Goal: Task Accomplishment & Management: Manage account settings

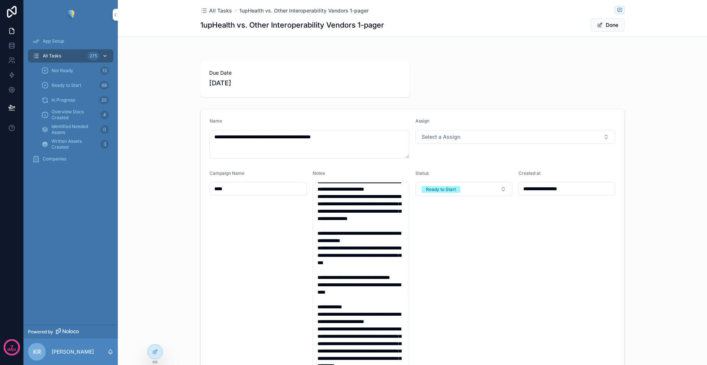
click at [58, 56] on span "All Tasks" at bounding box center [52, 56] width 18 height 6
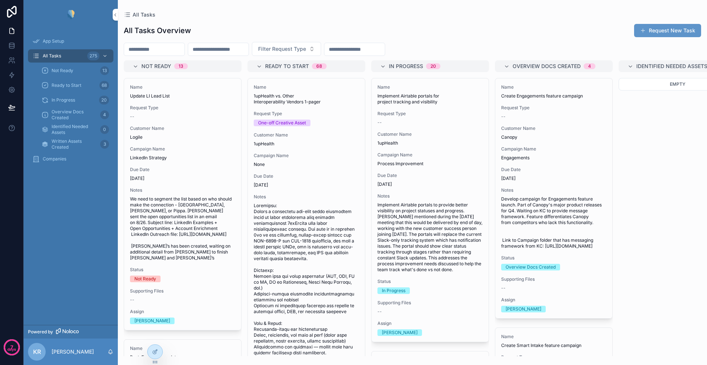
click at [165, 49] on input "scrollable content" at bounding box center [154, 49] width 60 height 10
type input "**********"
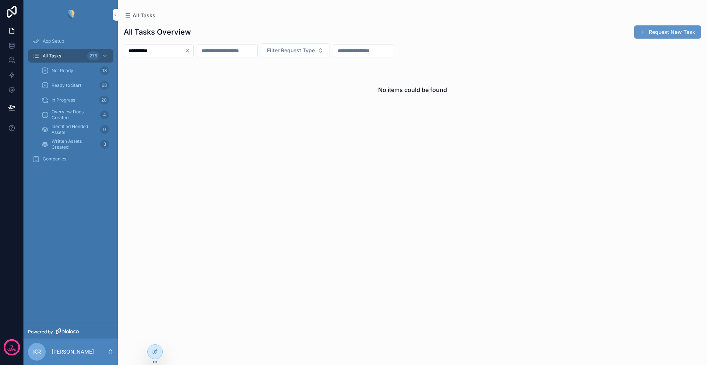
click at [190, 52] on icon "Clear" at bounding box center [188, 51] width 6 height 6
click at [222, 52] on input "scrollable content" at bounding box center [218, 51] width 60 height 10
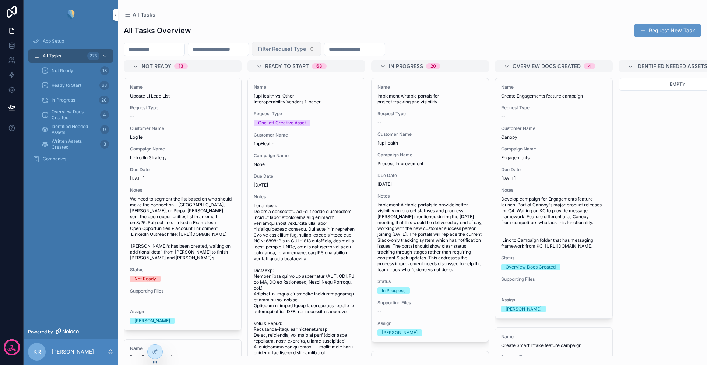
click at [290, 50] on span "Filter Request Type" at bounding box center [282, 48] width 48 height 7
click at [287, 105] on div "One-off Creative Asset" at bounding box center [306, 103] width 102 height 12
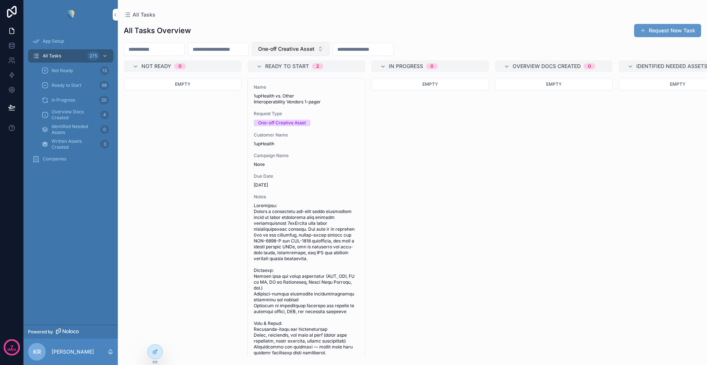
click at [311, 52] on span "One-off Creative Asset" at bounding box center [286, 48] width 56 height 7
click at [289, 80] on div "None" at bounding box center [310, 79] width 102 height 12
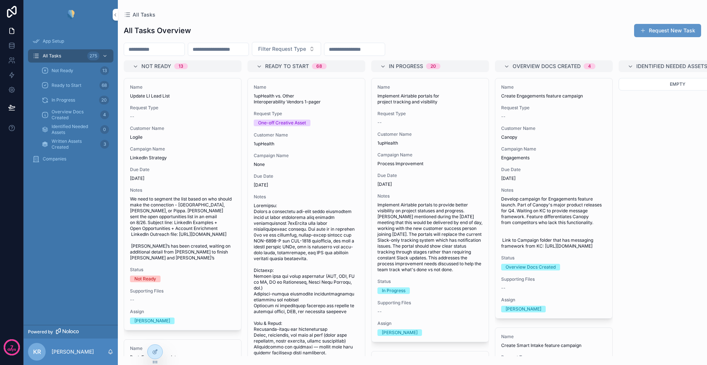
click at [52, 154] on div "Companies" at bounding box center [70, 159] width 77 height 12
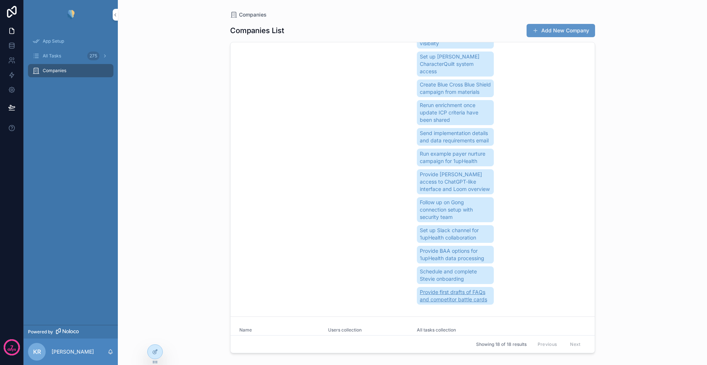
scroll to position [5645, 0]
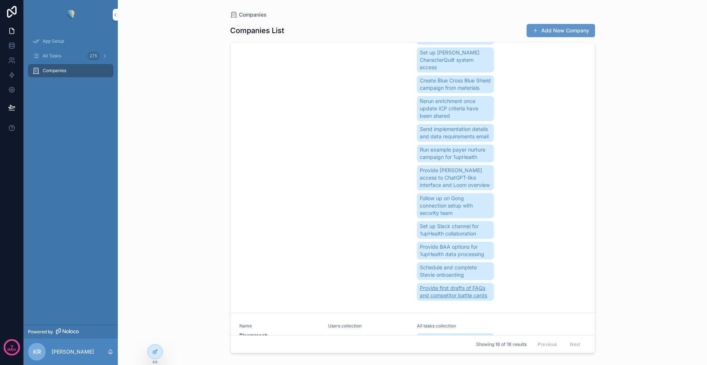
click at [451, 285] on span "Provide first drafts of FAQs and competitor battle cards" at bounding box center [455, 292] width 71 height 15
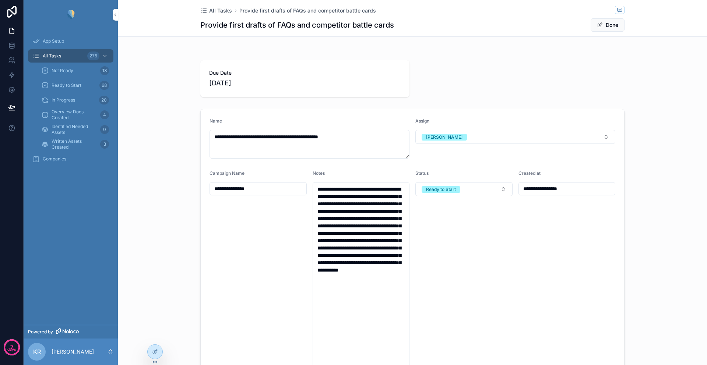
click at [554, 54] on div "**********" at bounding box center [412, 238] width 589 height 385
click at [597, 26] on span "scrollable content" at bounding box center [600, 25] width 6 height 6
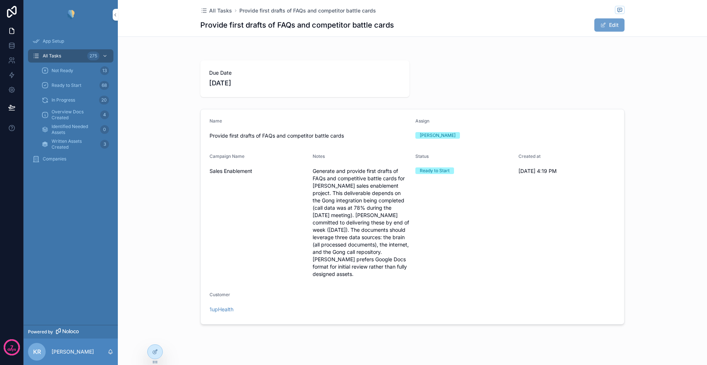
click at [597, 26] on button "Edit" at bounding box center [610, 24] width 30 height 13
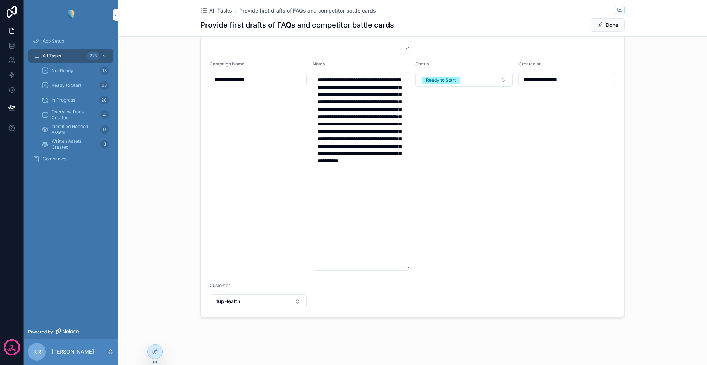
scroll to position [112, 0]
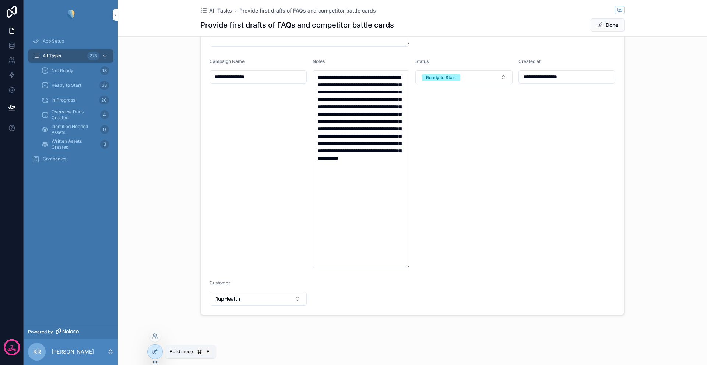
click at [157, 353] on icon at bounding box center [155, 352] width 6 height 6
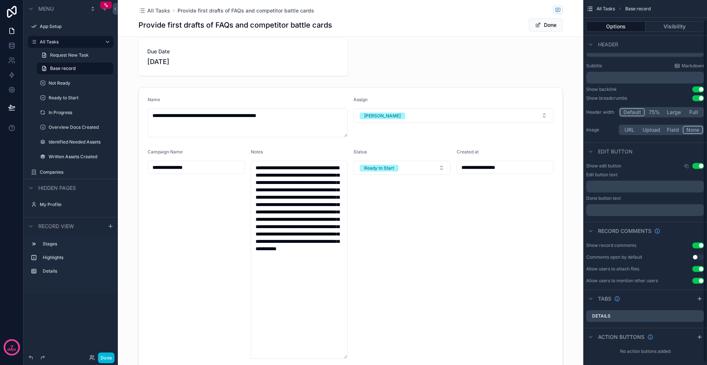
scroll to position [24, 0]
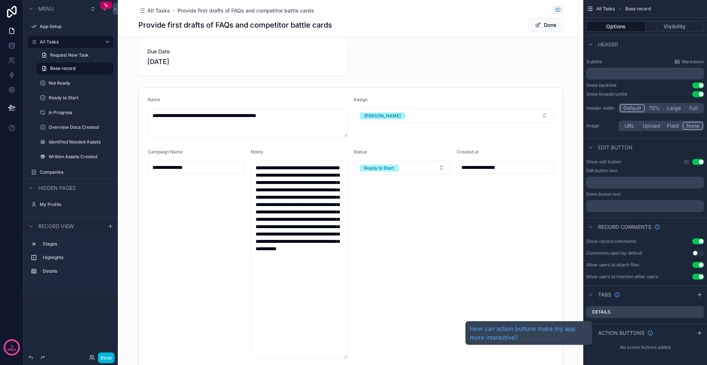
click at [606, 336] on span "Action buttons" at bounding box center [621, 333] width 46 height 7
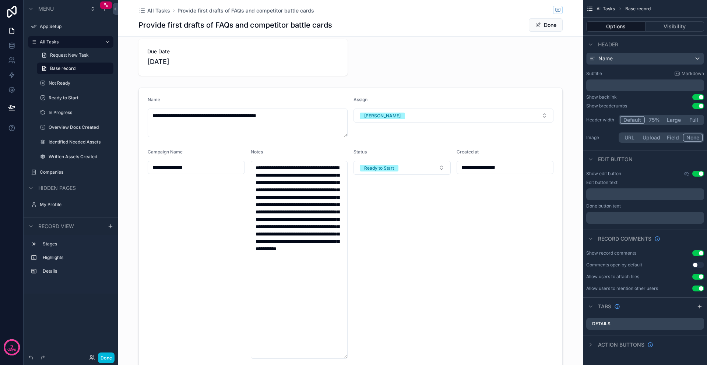
click at [597, 346] on div "Action buttons" at bounding box center [620, 345] width 67 height 9
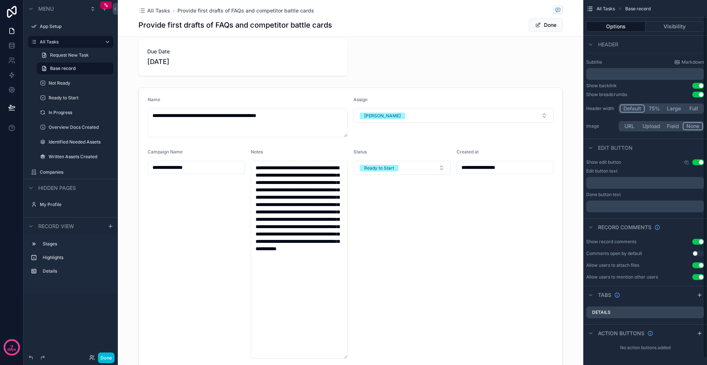
scroll to position [24, 0]
click at [644, 347] on div "No action buttons added" at bounding box center [646, 348] width 124 height 12
click at [700, 333] on icon "scrollable content" at bounding box center [699, 333] width 3 height 0
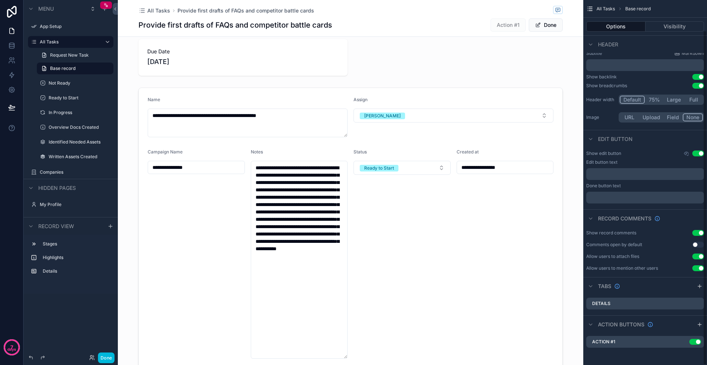
scroll to position [33, 0]
click at [612, 343] on label "Action #1" at bounding box center [609, 342] width 23 height 6
click at [683, 342] on icon "scrollable content" at bounding box center [684, 342] width 6 height 6
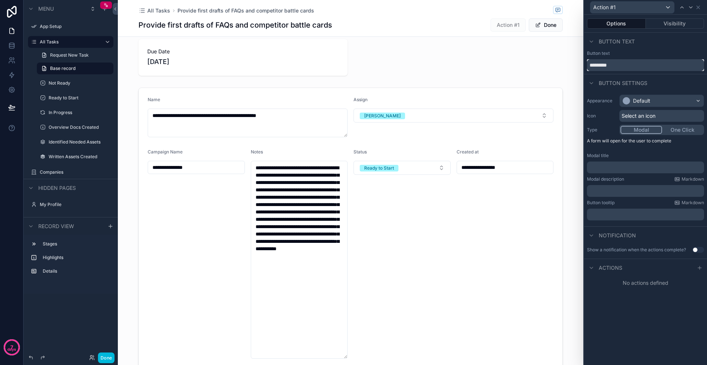
drag, startPoint x: 621, startPoint y: 69, endPoint x: 585, endPoint y: 67, distance: 36.1
click at [585, 67] on div "Button text *********" at bounding box center [645, 60] width 123 height 21
type input "**********"
click at [641, 101] on div "Default" at bounding box center [641, 100] width 17 height 7
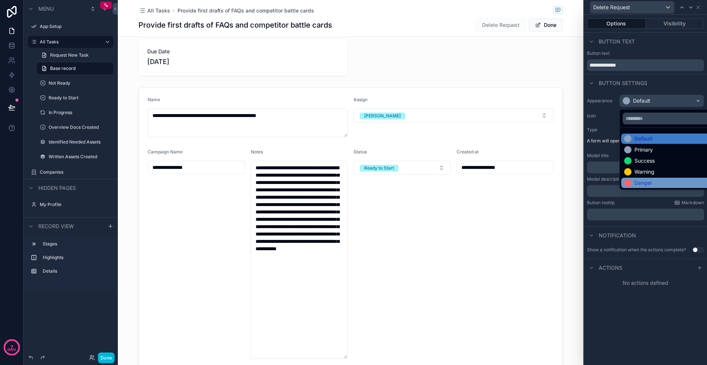
click at [641, 182] on div "Danger" at bounding box center [644, 182] width 18 height 7
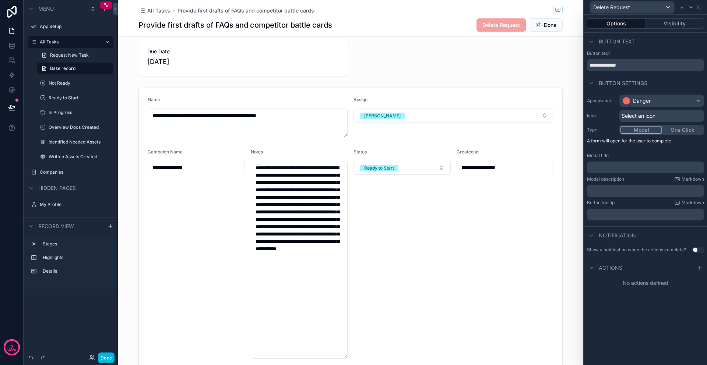
click at [631, 118] on span "Select an icon" at bounding box center [639, 115] width 34 height 7
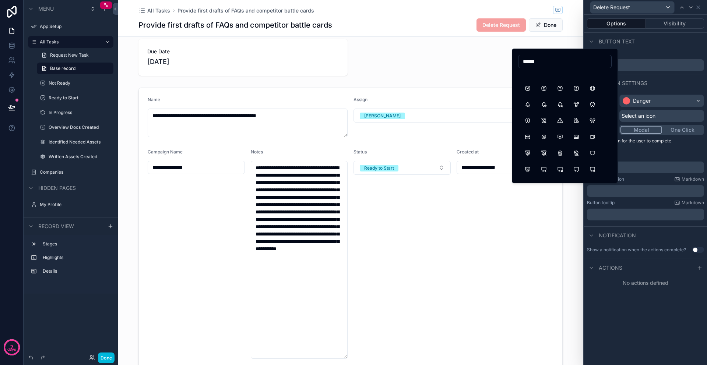
scroll to position [338, 0]
drag, startPoint x: 539, startPoint y: 63, endPoint x: 524, endPoint y: 62, distance: 14.4
click at [524, 62] on input "******" at bounding box center [565, 61] width 93 height 10
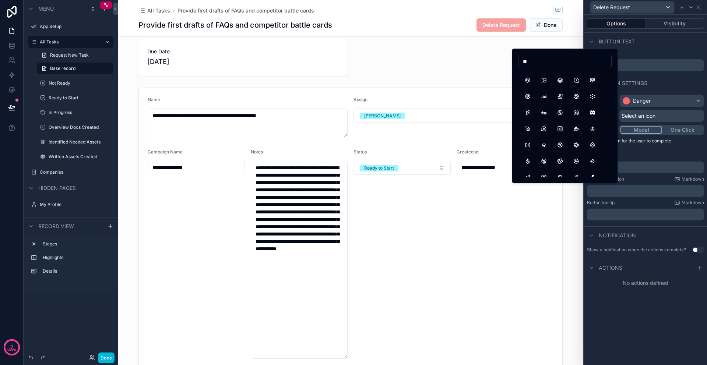
type input "*"
type input "*********"
click at [528, 77] on button "Trash" at bounding box center [527, 77] width 13 height 13
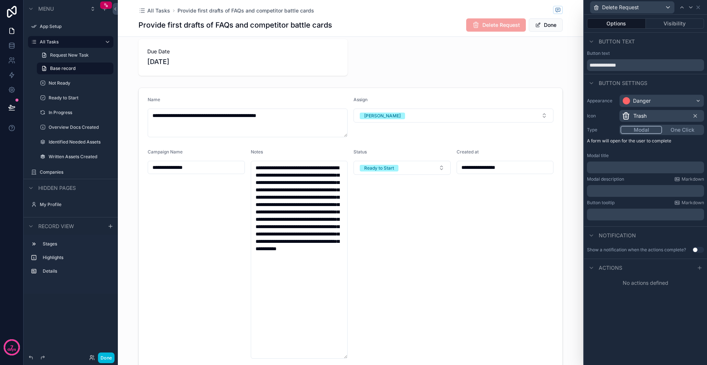
click at [620, 154] on div "Modal title" at bounding box center [645, 156] width 117 height 6
click at [701, 270] on icon at bounding box center [700, 268] width 6 height 6
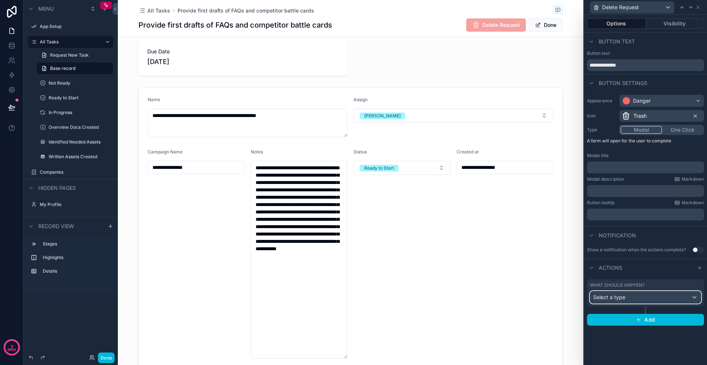
click at [618, 298] on span "Select a type" at bounding box center [609, 297] width 32 height 6
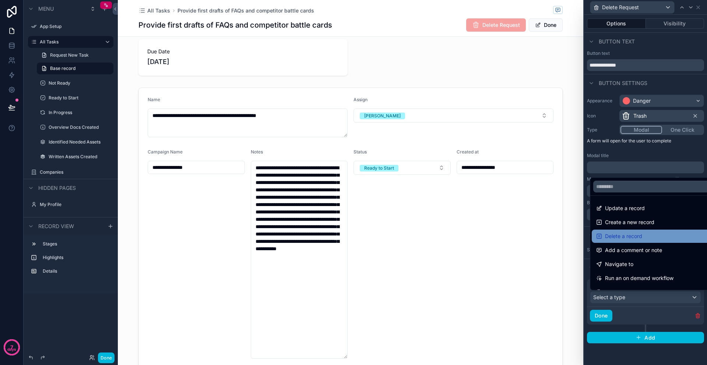
click at [623, 238] on span "Delete a record" at bounding box center [623, 236] width 37 height 9
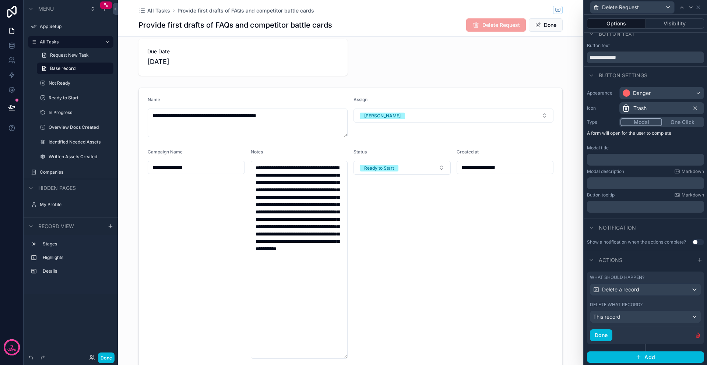
scroll to position [8, 0]
click at [603, 335] on button "Done" at bounding box center [601, 335] width 22 height 12
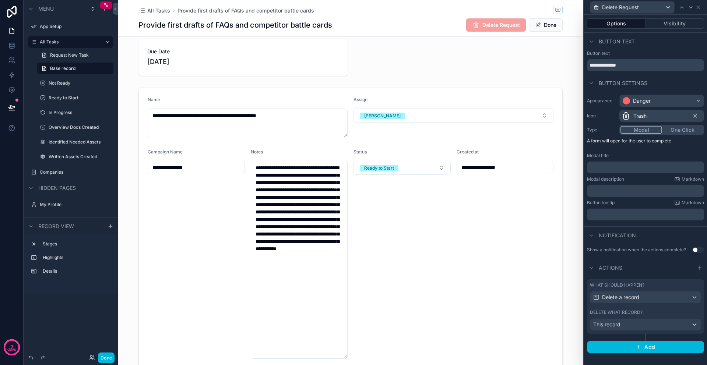
click at [696, 251] on button "Use setting" at bounding box center [699, 250] width 12 height 6
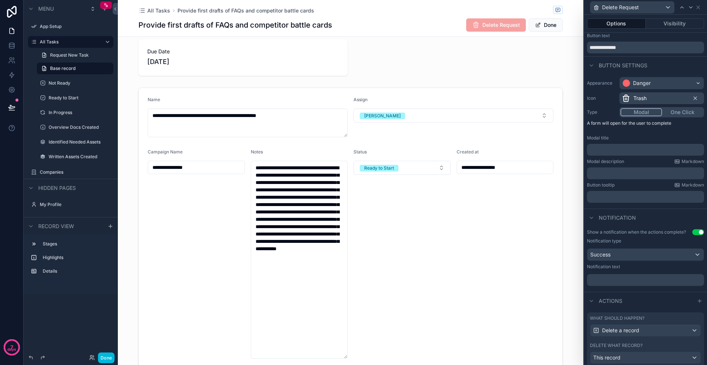
scroll to position [41, 0]
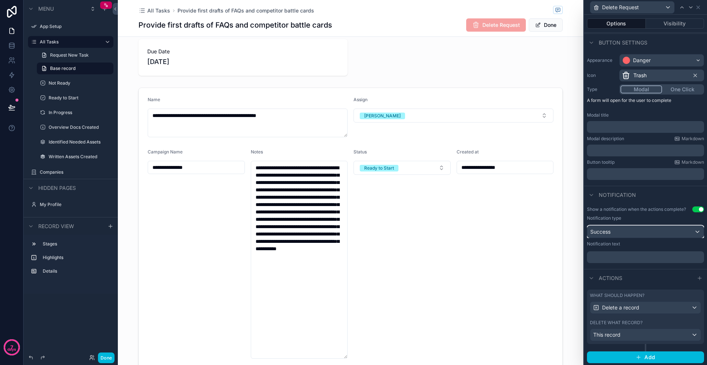
click at [614, 236] on div "Success" at bounding box center [646, 232] width 116 height 12
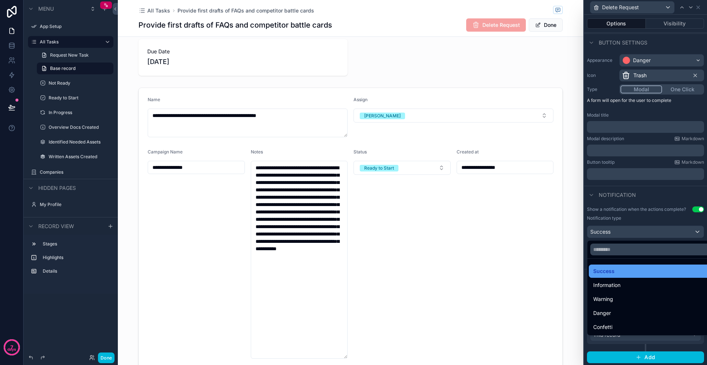
click at [613, 273] on span "Success" at bounding box center [603, 271] width 21 height 9
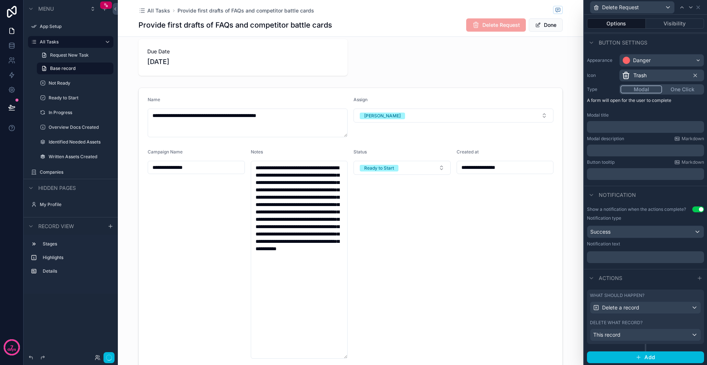
click at [606, 258] on p "﻿" at bounding box center [646, 257] width 113 height 7
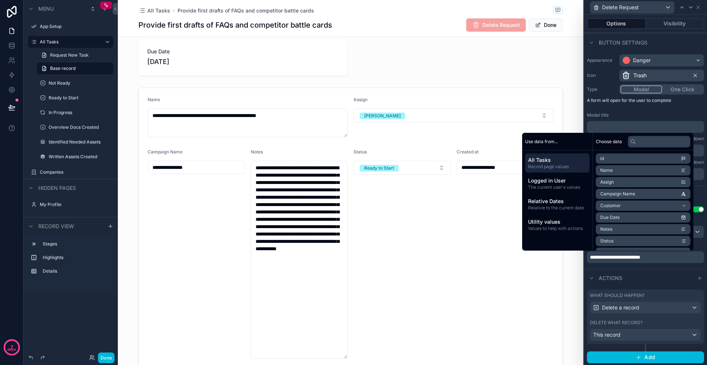
click at [627, 267] on div "**********" at bounding box center [645, 237] width 123 height 66
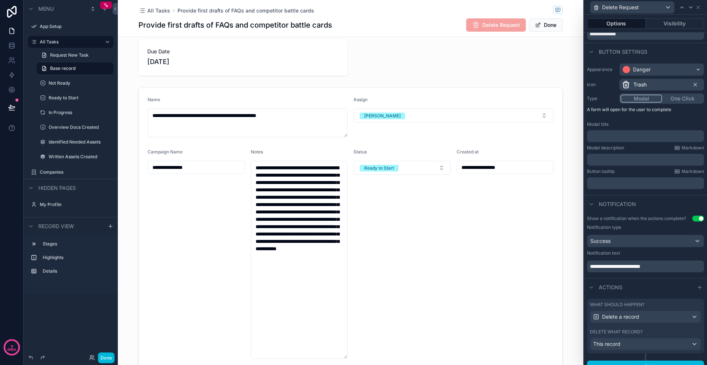
scroll to position [0, 0]
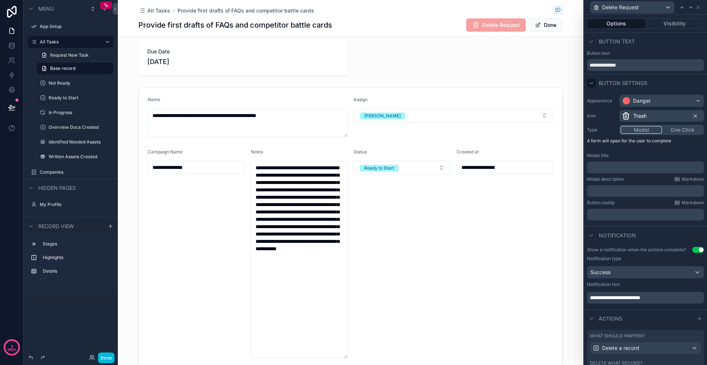
click at [592, 83] on icon at bounding box center [591, 83] width 3 height 1
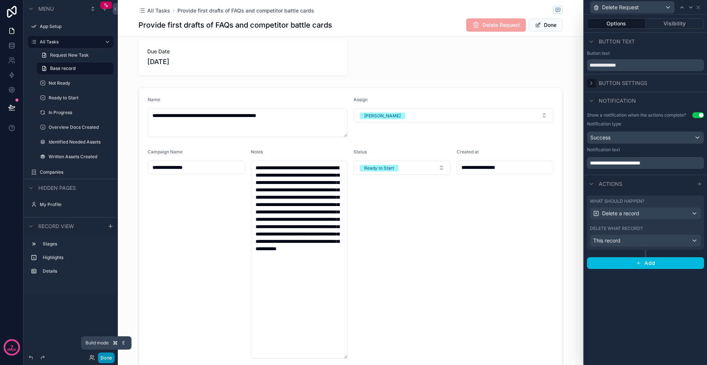
click at [107, 357] on button "Done" at bounding box center [106, 358] width 17 height 11
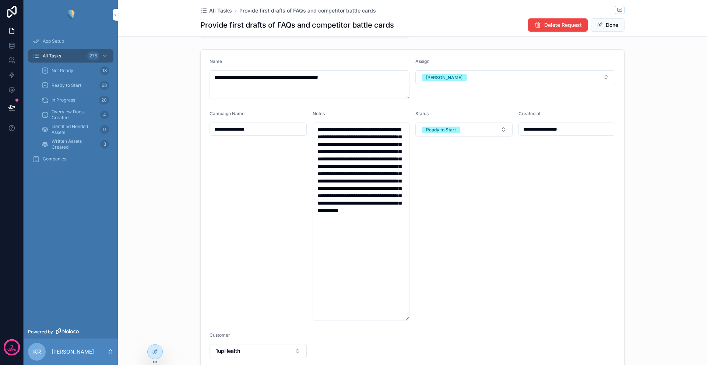
scroll to position [112, 0]
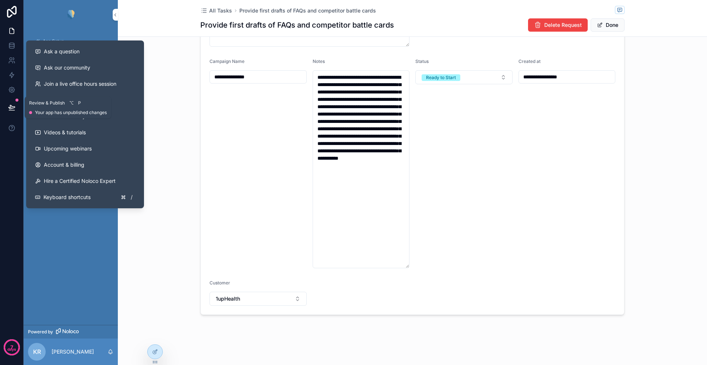
click at [14, 107] on icon at bounding box center [11, 107] width 6 height 4
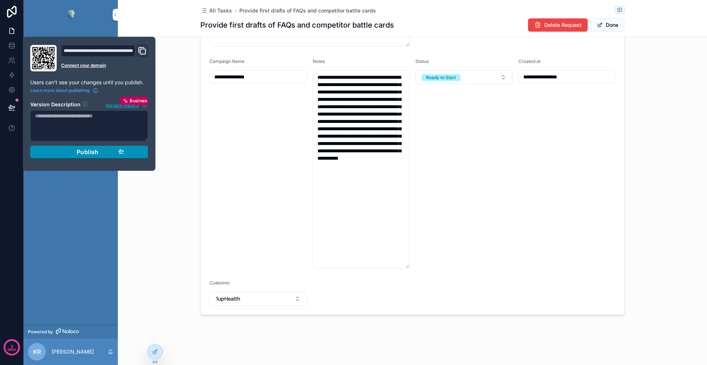
click at [71, 152] on div "Publish" at bounding box center [89, 151] width 70 height 7
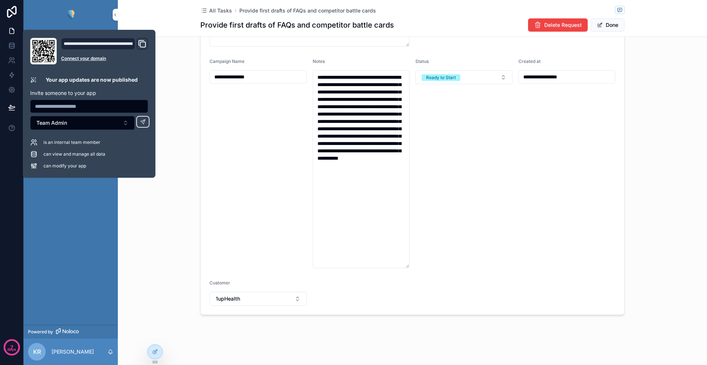
click at [78, 262] on div "App Setup All Tasks 275 Not Ready 13 Ready to Start 68 In Progress 20 Overview …" at bounding box center [71, 177] width 94 height 296
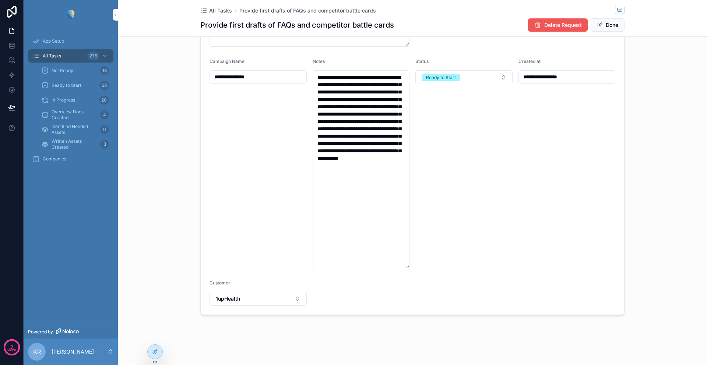
click at [560, 27] on span "Delete Request" at bounding box center [564, 24] width 38 height 7
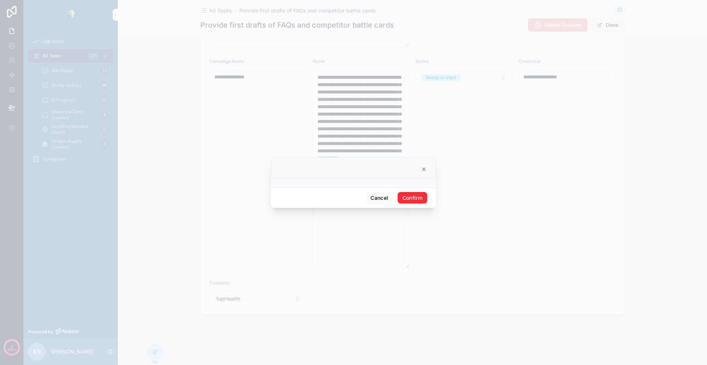
drag, startPoint x: 333, startPoint y: 181, endPoint x: 336, endPoint y: 172, distance: 9.8
click at [335, 172] on div "Cancel Confirm" at bounding box center [353, 182] width 165 height 51
drag, startPoint x: 336, startPoint y: 185, endPoint x: 336, endPoint y: 195, distance: 9.6
click at [336, 195] on div "Cancel Confirm" at bounding box center [353, 182] width 165 height 51
click at [336, 200] on div "Cancel Confirm" at bounding box center [353, 198] width 165 height 21
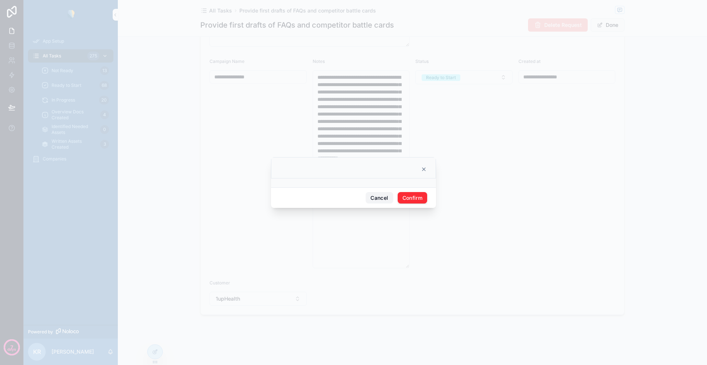
click at [378, 202] on button "Cancel" at bounding box center [379, 198] width 27 height 12
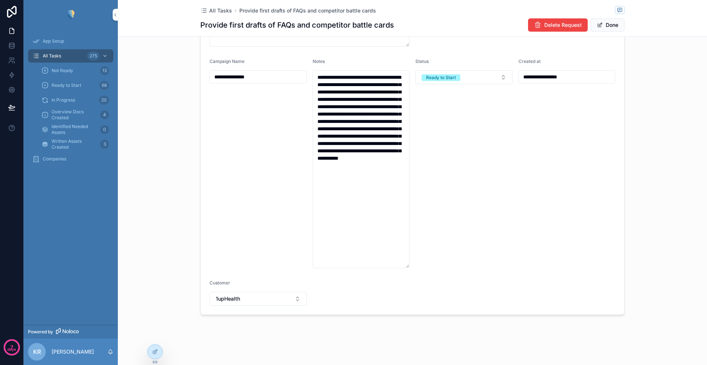
click at [54, 41] on span "App Setup" at bounding box center [53, 41] width 21 height 6
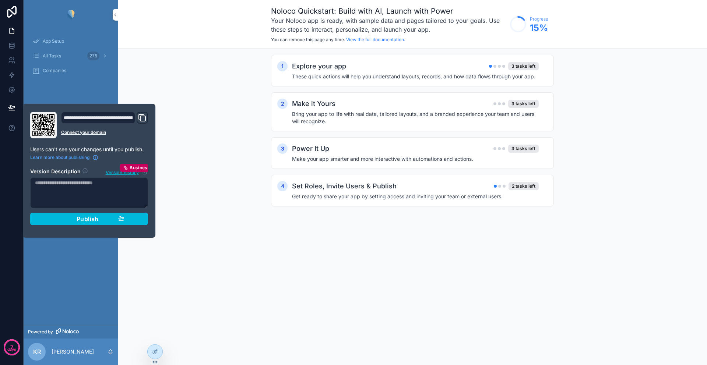
click at [83, 270] on div "App Setup All Tasks 275 Companies" at bounding box center [71, 177] width 94 height 296
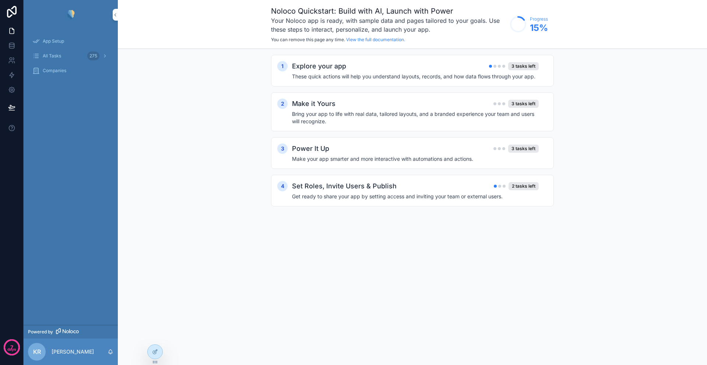
click at [50, 45] on div "App Setup" at bounding box center [70, 41] width 77 height 12
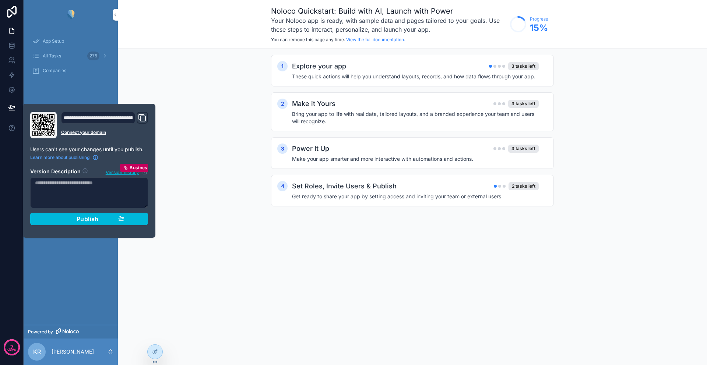
click at [51, 43] on span "App Setup" at bounding box center [53, 41] width 21 height 6
click at [74, 267] on div "App Setup All Tasks 275 Companies" at bounding box center [71, 177] width 94 height 296
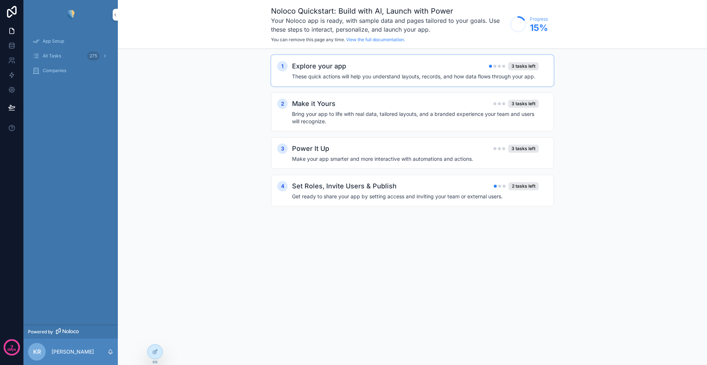
click at [438, 66] on div "Explore your app 3 tasks left" at bounding box center [415, 66] width 247 height 10
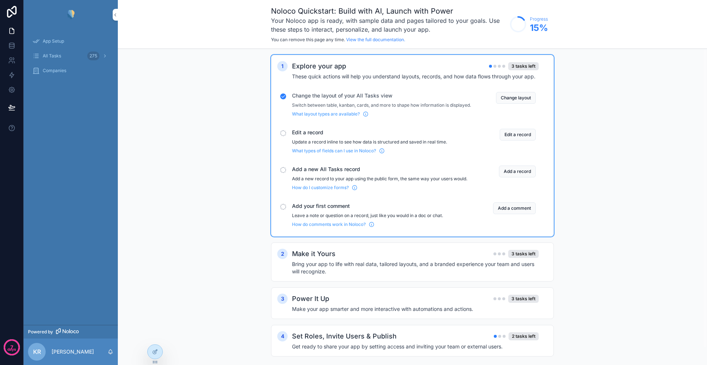
click at [141, 141] on div "1 Explore your app 3 tasks left These quick actions will help you understand la…" at bounding box center [412, 213] width 589 height 329
click at [68, 57] on div "All Tasks 275" at bounding box center [70, 56] width 77 height 12
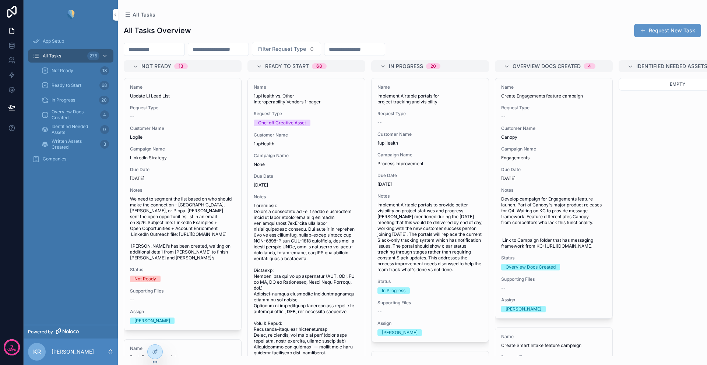
click at [66, 55] on div "All Tasks 275" at bounding box center [70, 56] width 77 height 12
click at [162, 51] on input "scrollable content" at bounding box center [154, 49] width 60 height 10
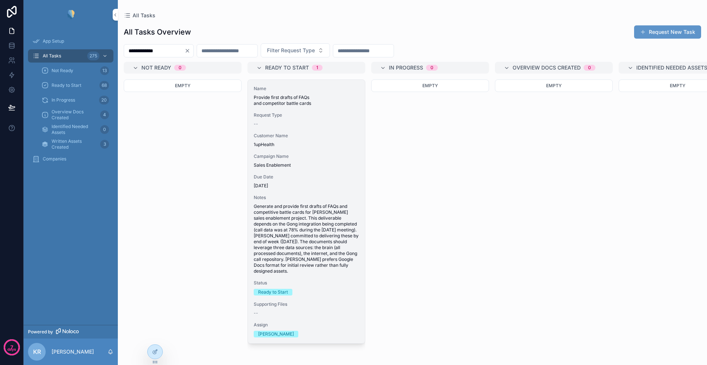
type input "**********"
click at [316, 138] on span "Customer Name" at bounding box center [306, 136] width 105 height 6
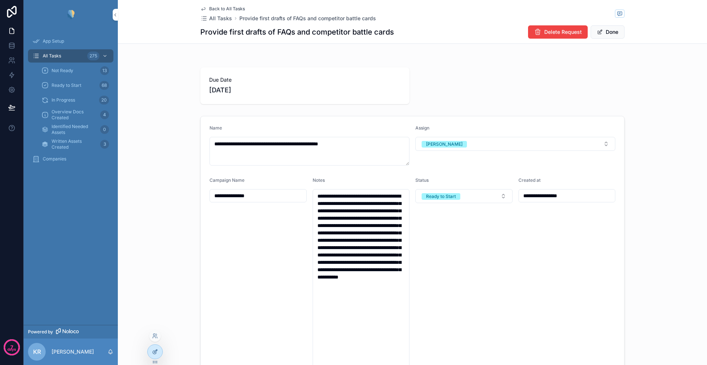
click at [159, 350] on div at bounding box center [155, 352] width 15 height 14
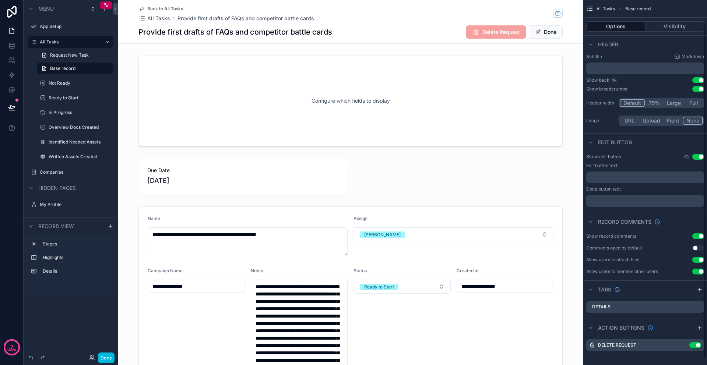
scroll to position [33, 0]
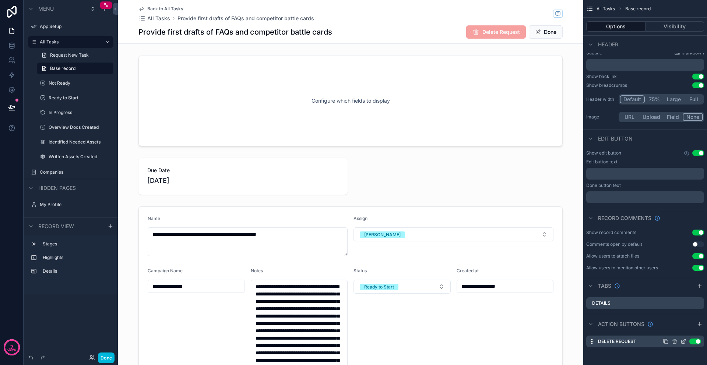
click at [683, 345] on div "Delete Request Use setting" at bounding box center [646, 342] width 118 height 12
click at [683, 343] on icon "scrollable content" at bounding box center [684, 342] width 6 height 6
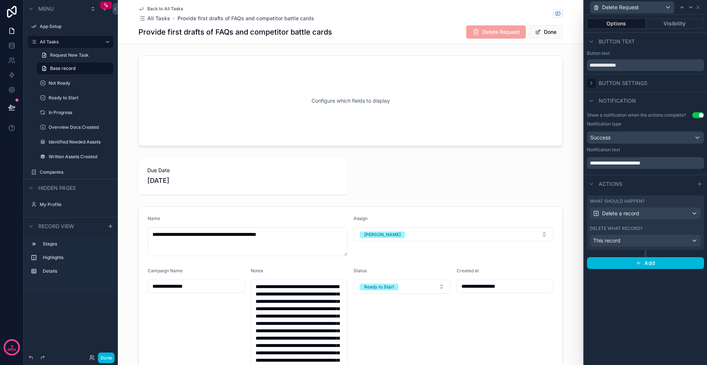
click at [592, 84] on icon at bounding box center [592, 83] width 6 height 6
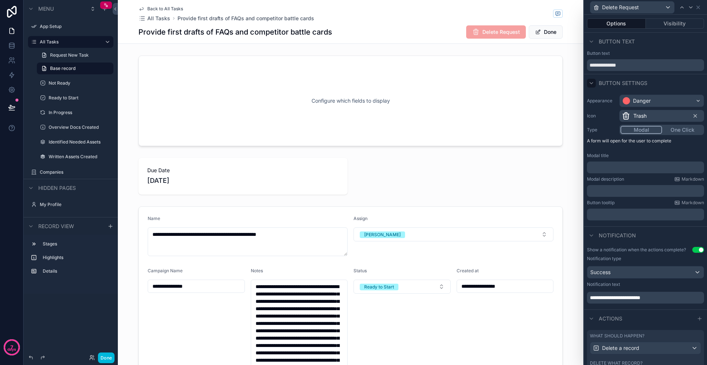
click at [610, 169] on p "﻿" at bounding box center [646, 167] width 113 height 7
click at [631, 205] on div "Button tooltip Markdown" at bounding box center [645, 203] width 117 height 6
click at [609, 180] on label "Modal description" at bounding box center [605, 179] width 37 height 6
click at [609, 193] on p "﻿" at bounding box center [646, 191] width 113 height 7
click at [640, 202] on div "Button tooltip Markdown" at bounding box center [645, 203] width 117 height 6
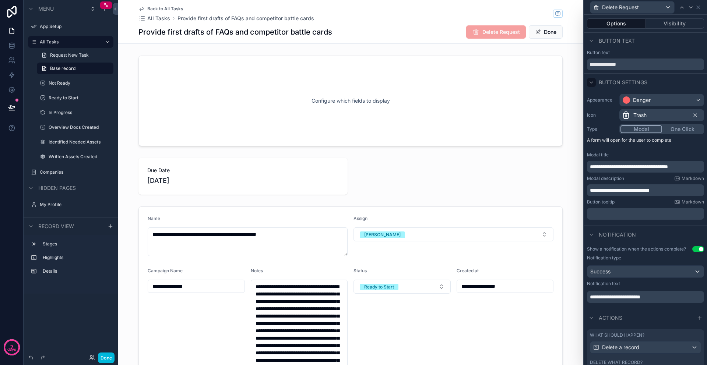
scroll to position [0, 0]
click at [96, 313] on div "Menu App Setup All Tasks Request New Task Base record Not Ready Ready to Start …" at bounding box center [71, 178] width 94 height 357
click at [104, 360] on button "Done" at bounding box center [106, 358] width 17 height 11
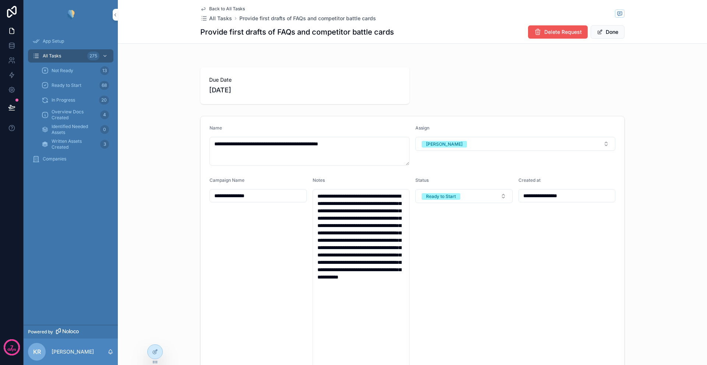
click at [545, 31] on span "Delete Request" at bounding box center [564, 31] width 38 height 7
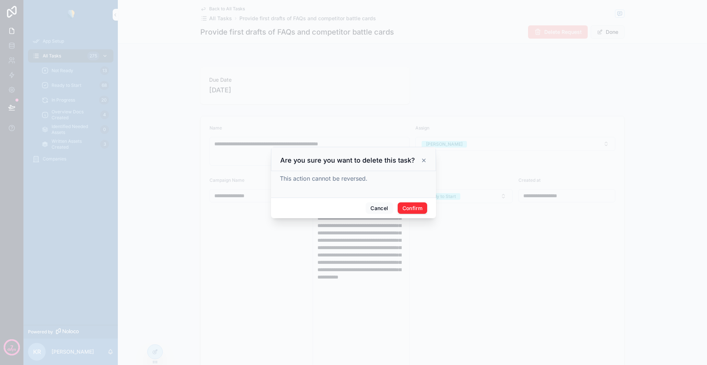
click at [424, 161] on icon at bounding box center [424, 160] width 3 height 3
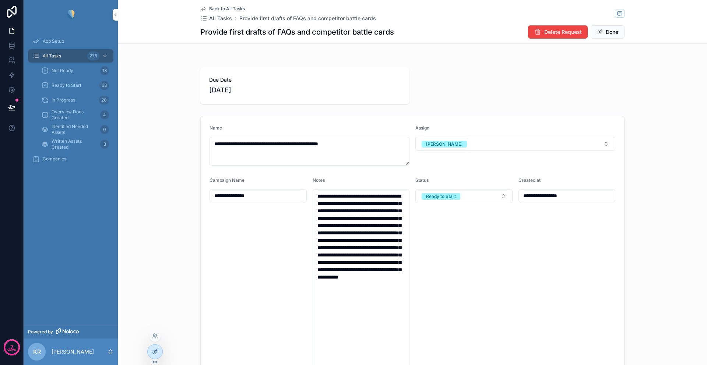
click at [154, 353] on icon at bounding box center [155, 352] width 6 height 6
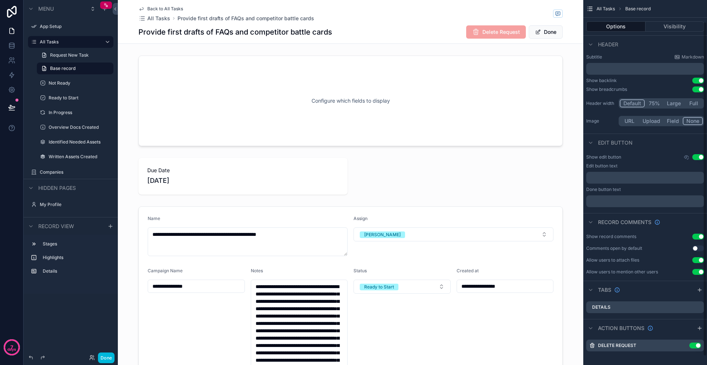
scroll to position [33, 0]
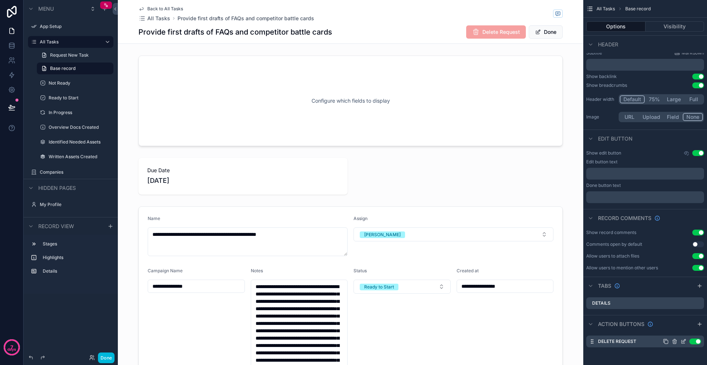
click at [682, 343] on icon "scrollable content" at bounding box center [684, 342] width 6 height 6
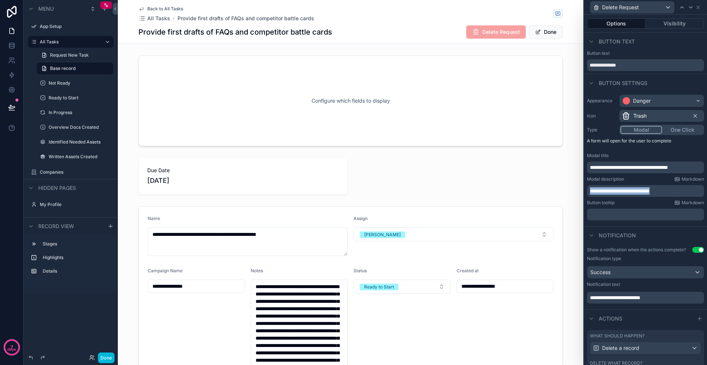
drag, startPoint x: 676, startPoint y: 191, endPoint x: 590, endPoint y: 191, distance: 86.6
click at [590, 191] on p "**********" at bounding box center [646, 191] width 113 height 7
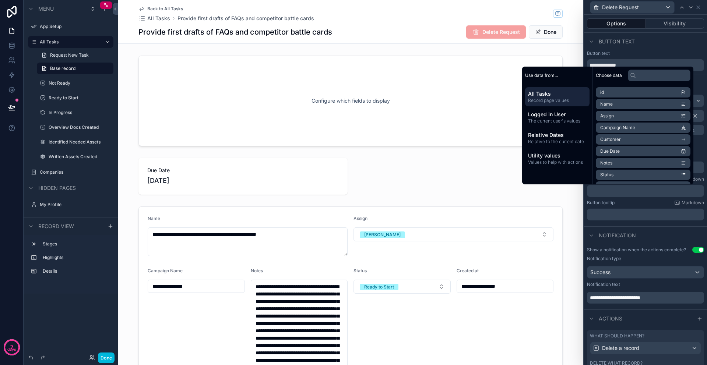
click at [630, 205] on div "Button tooltip Markdown" at bounding box center [645, 203] width 117 height 6
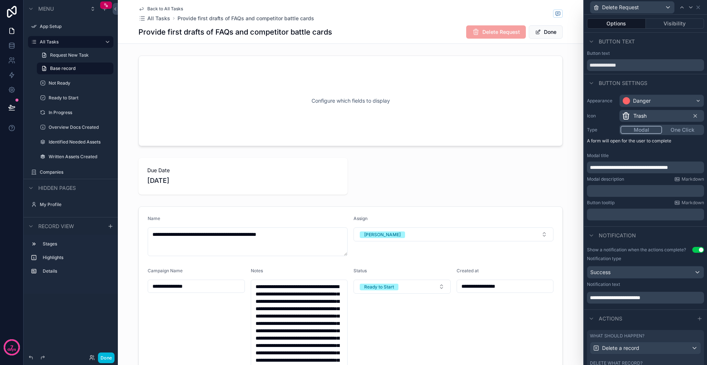
click at [676, 130] on button "One Click" at bounding box center [682, 130] width 41 height 8
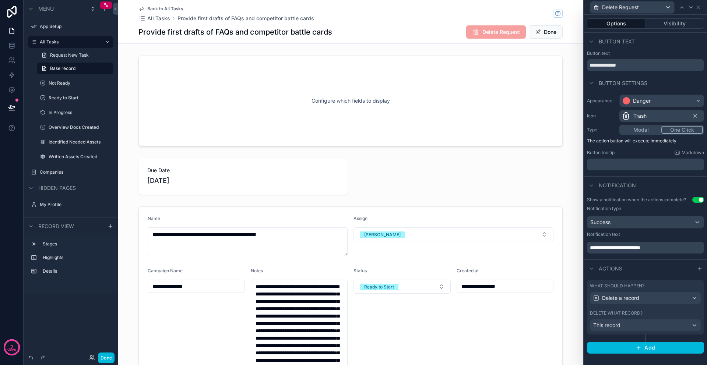
click at [622, 165] on p "﻿" at bounding box center [646, 164] width 113 height 7
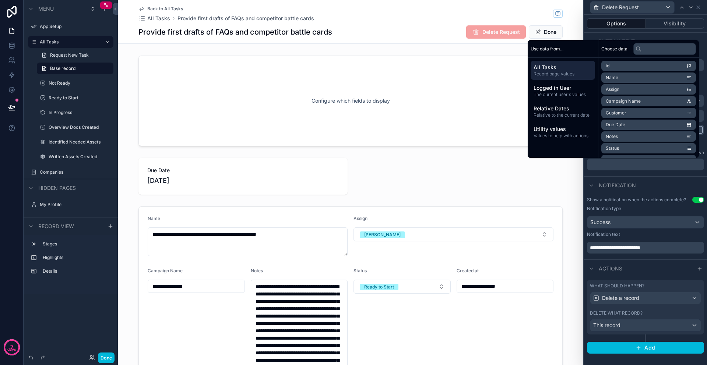
click at [633, 176] on div "Notification" at bounding box center [645, 185] width 123 height 18
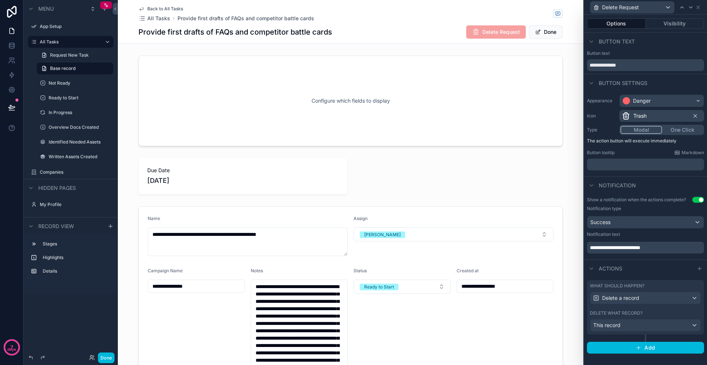
click at [635, 129] on button "Modal" at bounding box center [642, 130] width 42 height 8
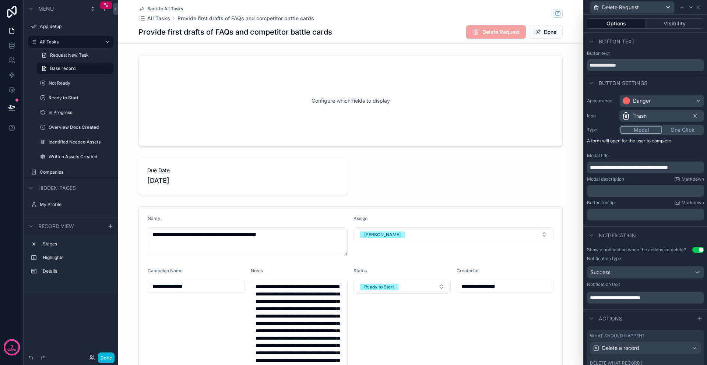
click at [104, 358] on button "Done" at bounding box center [106, 358] width 17 height 11
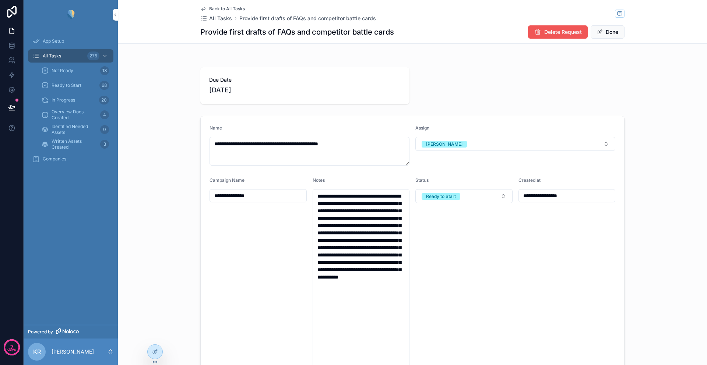
click at [545, 34] on span "Delete Request" at bounding box center [564, 31] width 38 height 7
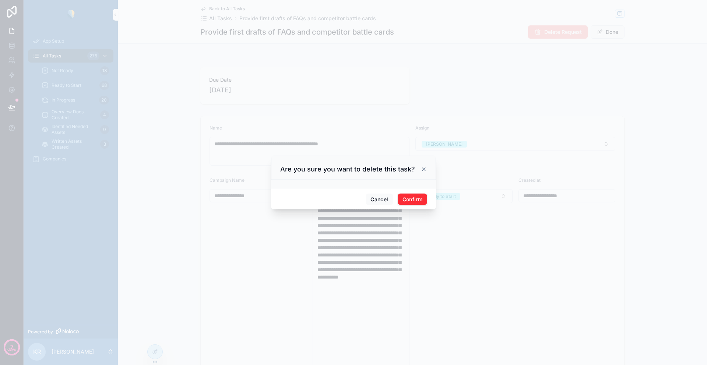
click at [424, 170] on icon at bounding box center [424, 170] width 6 height 6
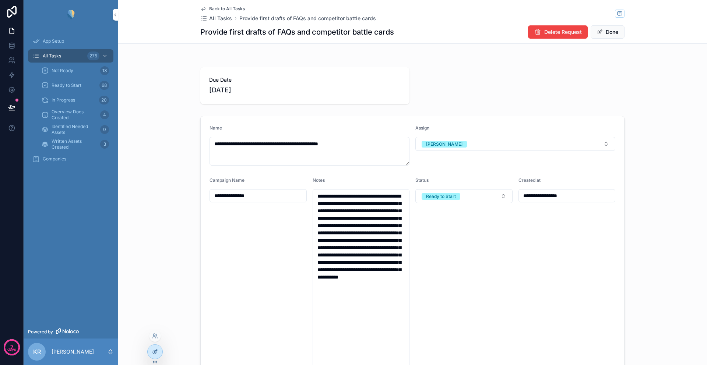
click at [150, 353] on div at bounding box center [155, 352] width 15 height 14
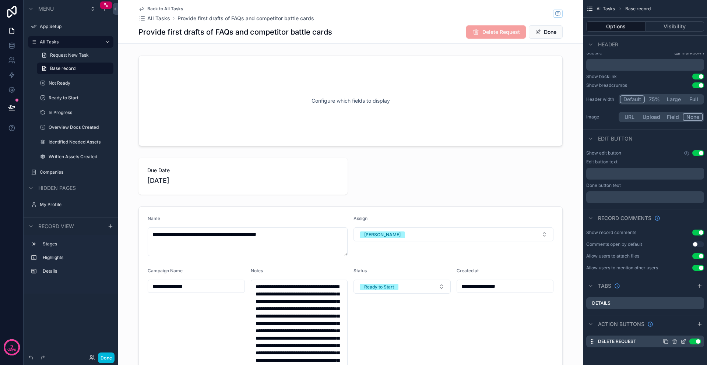
click at [682, 342] on icon "scrollable content" at bounding box center [684, 342] width 6 height 6
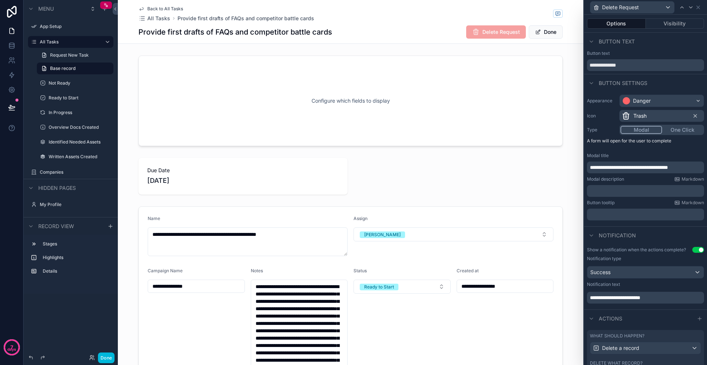
click at [611, 191] on p "﻿" at bounding box center [646, 191] width 113 height 7
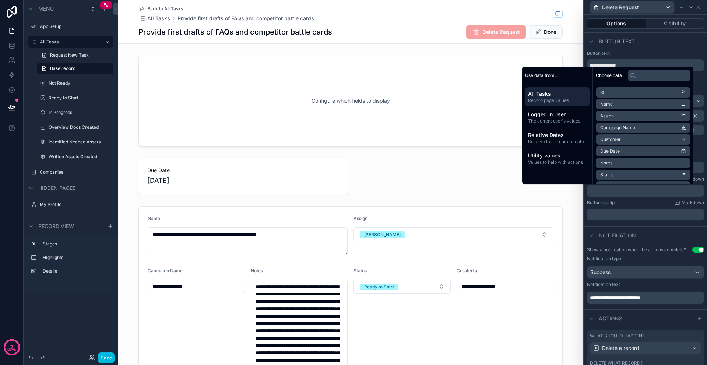
click at [607, 192] on p "﻿" at bounding box center [646, 191] width 113 height 7
click at [591, 227] on div "Notification" at bounding box center [645, 236] width 123 height 18
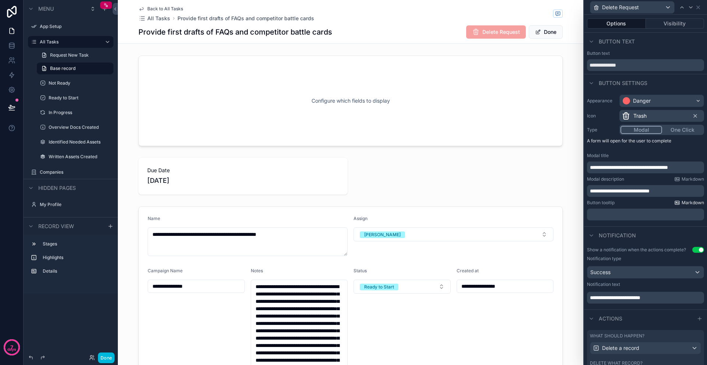
click at [682, 202] on span "Markdown" at bounding box center [693, 203] width 22 height 6
click at [590, 191] on span "**********" at bounding box center [620, 191] width 60 height 5
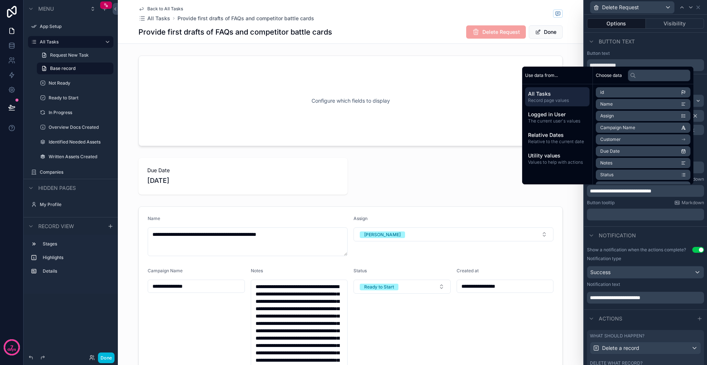
click at [673, 191] on p "**********" at bounding box center [646, 191] width 113 height 7
click at [627, 205] on div "Button tooltip Markdown" at bounding box center [645, 203] width 117 height 6
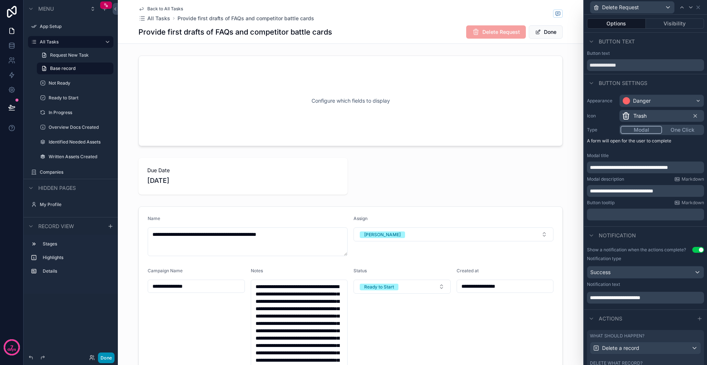
click at [106, 358] on button "Done" at bounding box center [106, 358] width 17 height 11
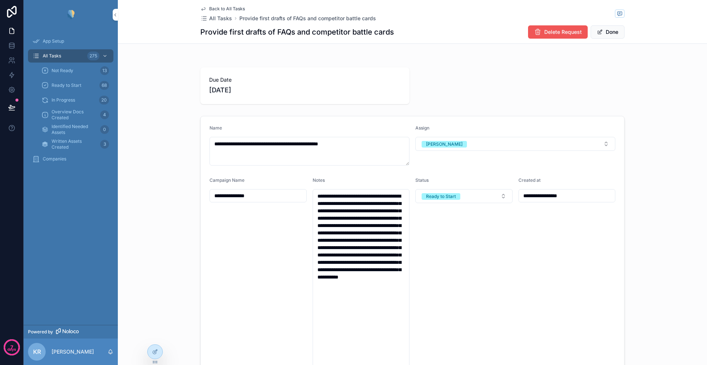
click at [552, 30] on span "Delete Request" at bounding box center [564, 31] width 38 height 7
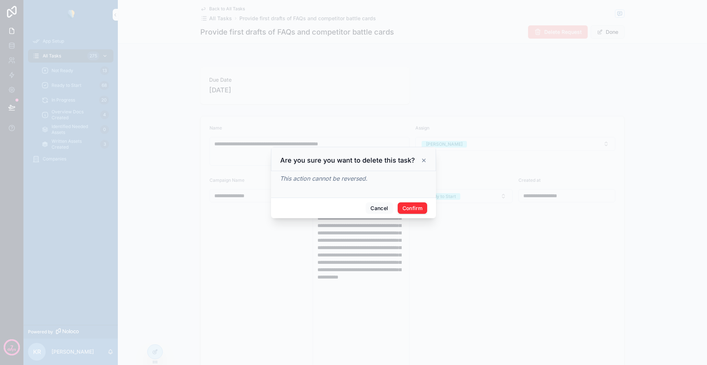
click at [425, 161] on icon at bounding box center [424, 161] width 6 height 6
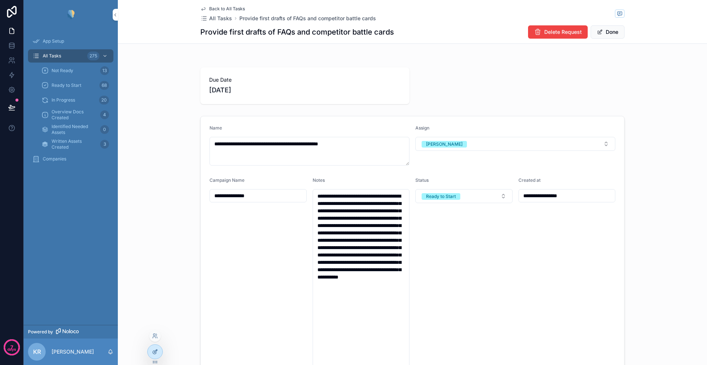
click at [154, 353] on icon at bounding box center [155, 351] width 3 height 3
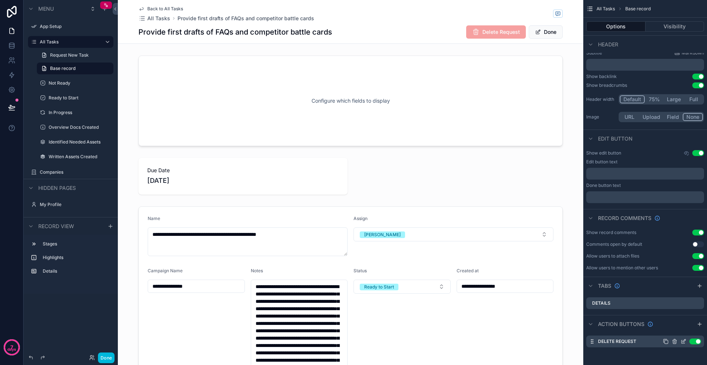
click at [683, 343] on icon "scrollable content" at bounding box center [684, 342] width 6 height 6
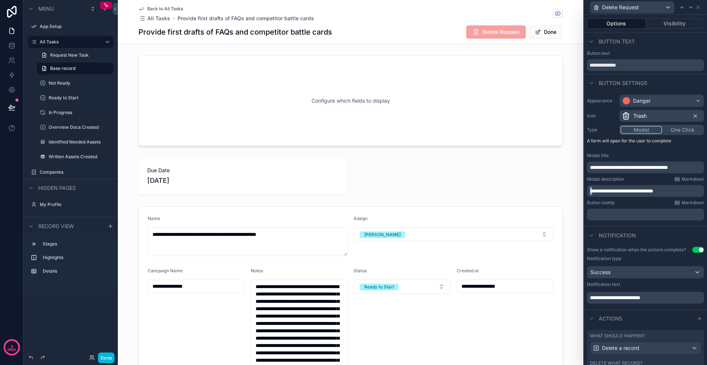
drag, startPoint x: 593, startPoint y: 191, endPoint x: 587, endPoint y: 191, distance: 6.6
click at [587, 191] on div "**********" at bounding box center [645, 191] width 117 height 12
click at [652, 191] on span "**********" at bounding box center [621, 191] width 62 height 5
click at [622, 204] on div "Button tooltip Markdown" at bounding box center [645, 203] width 117 height 6
click at [106, 356] on button "Done" at bounding box center [106, 358] width 17 height 11
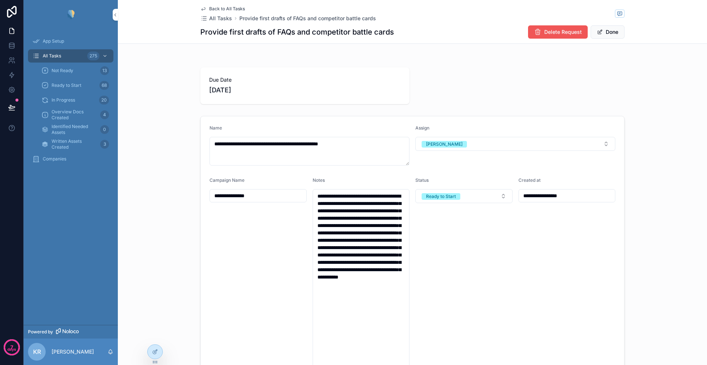
click at [553, 32] on span "Delete Request" at bounding box center [564, 31] width 38 height 7
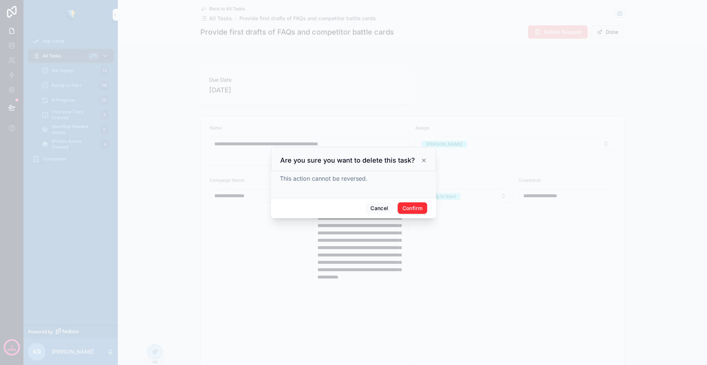
click at [426, 160] on icon at bounding box center [424, 161] width 6 height 6
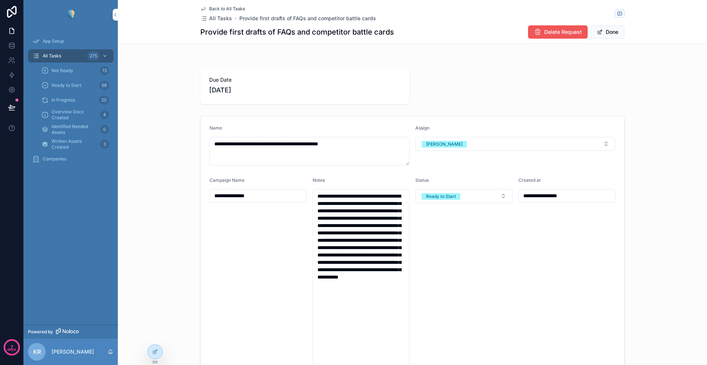
click at [558, 32] on span "Delete Request" at bounding box center [564, 31] width 38 height 7
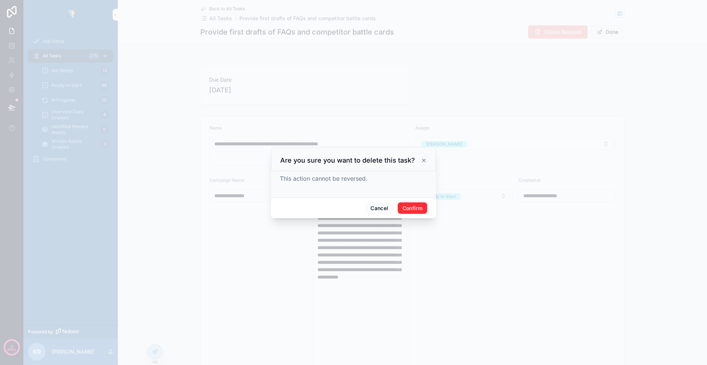
click at [413, 207] on button "Confirm" at bounding box center [412, 209] width 29 height 12
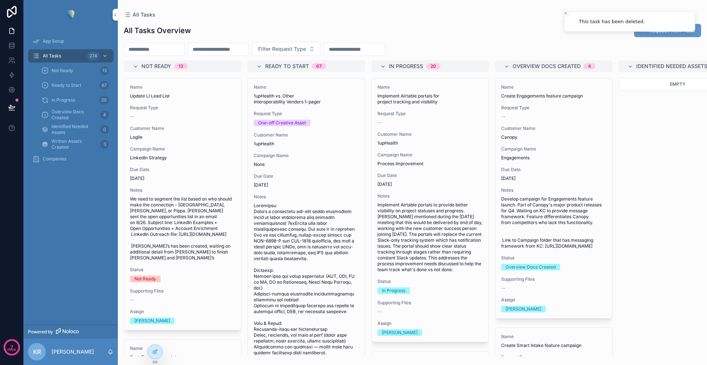
click at [46, 108] on div "Overview Docs Created 4" at bounding box center [74, 115] width 85 height 15
click at [3, 108] on div at bounding box center [11, 107] width 23 height 21
click at [11, 107] on icon at bounding box center [11, 107] width 7 height 7
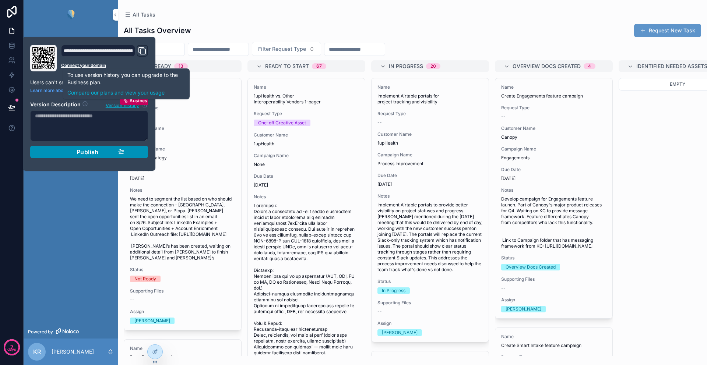
click at [94, 148] on span "Publish" at bounding box center [88, 151] width 22 height 7
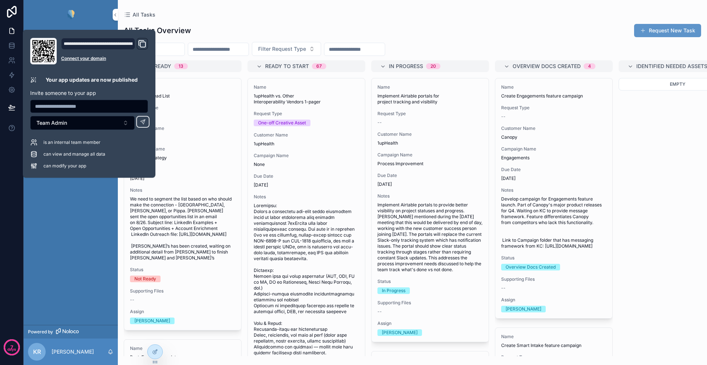
click at [61, 200] on div "App Setup All Tasks 274 Not Ready 13 Ready to Start 67 In Progress 20 Overview …" at bounding box center [71, 177] width 94 height 296
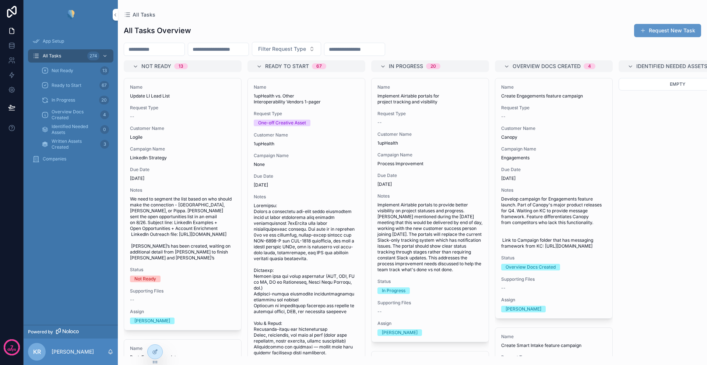
click at [136, 50] on input "scrollable content" at bounding box center [154, 49] width 60 height 10
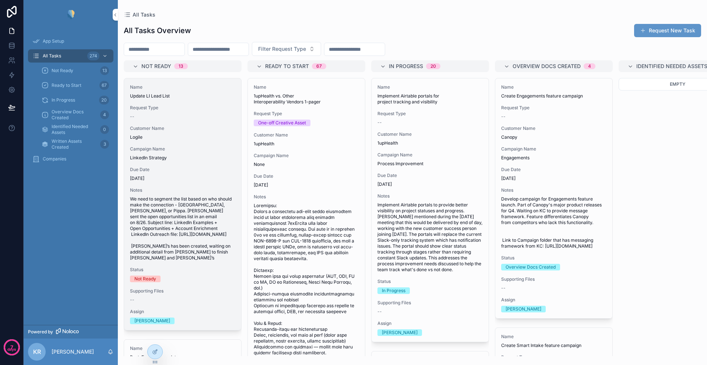
click at [206, 161] on div "Name Update LI Lead List Request Type -- Customer Name Logile Campaign Name Lin…" at bounding box center [182, 204] width 117 height 252
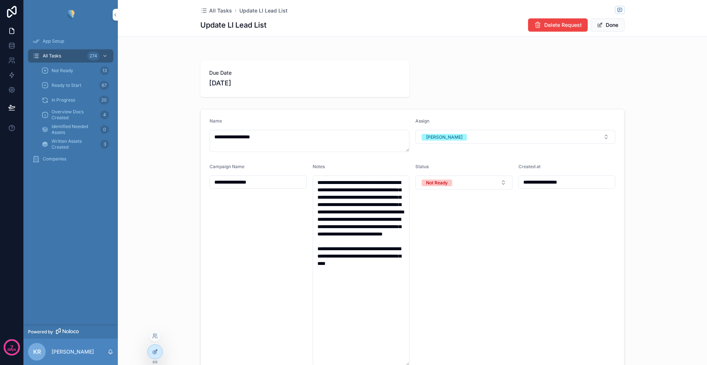
click at [151, 351] on div at bounding box center [155, 352] width 15 height 14
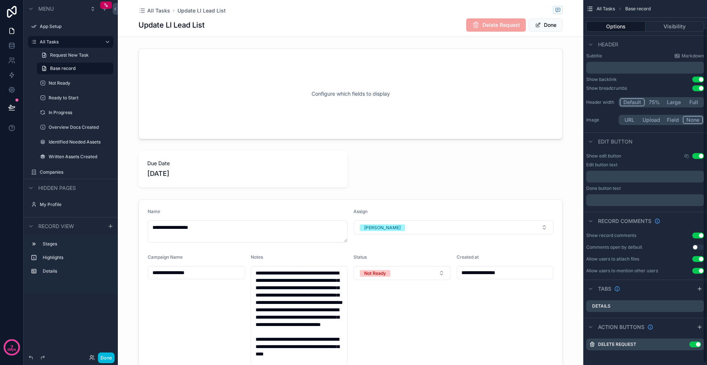
scroll to position [33, 0]
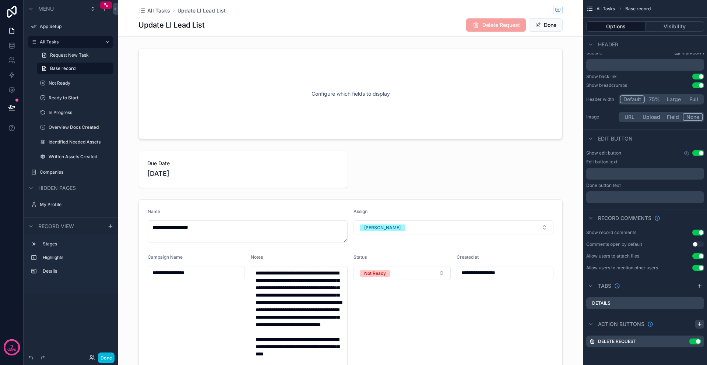
click at [698, 325] on icon "scrollable content" at bounding box center [700, 325] width 6 height 6
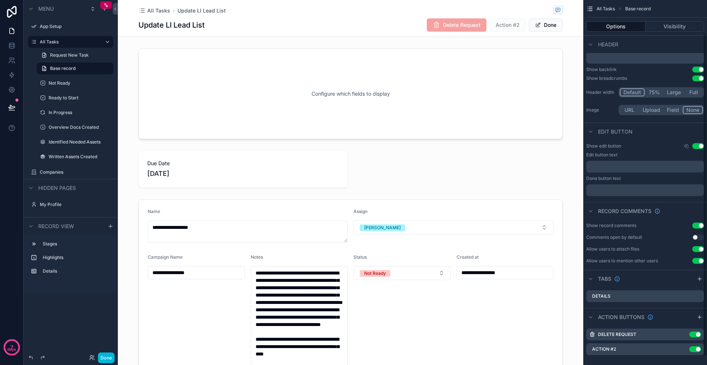
scroll to position [48, 0]
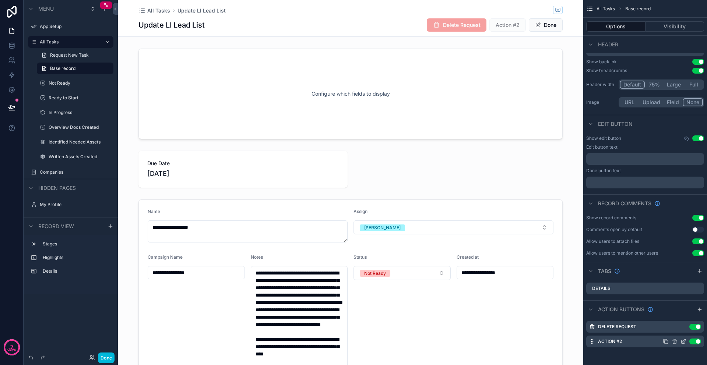
click at [683, 343] on icon "scrollable content" at bounding box center [684, 342] width 6 height 6
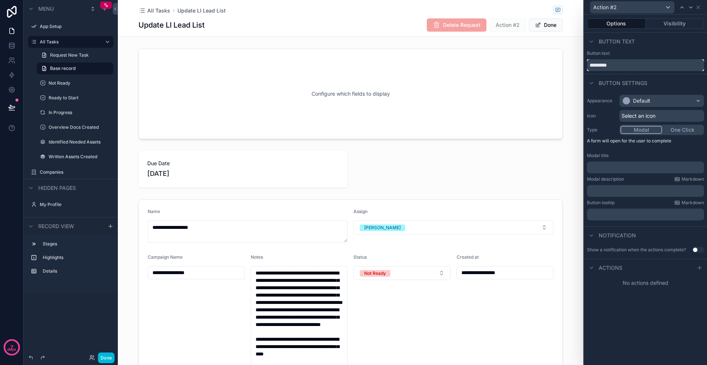
drag, startPoint x: 622, startPoint y: 65, endPoint x: 589, endPoint y: 65, distance: 33.2
click at [589, 65] on input "*********" at bounding box center [645, 65] width 117 height 12
type input "*"
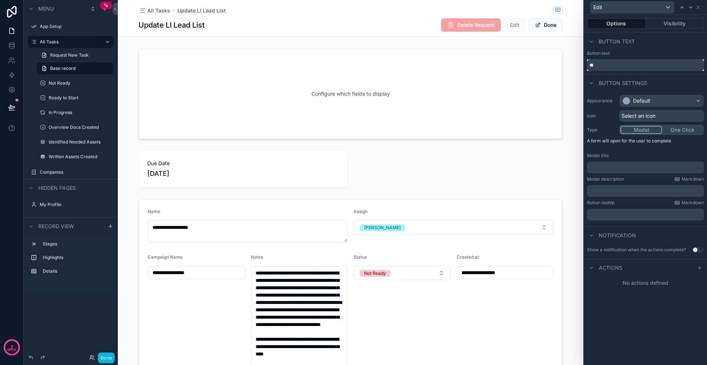
type input "*"
click at [697, 270] on icon at bounding box center [700, 268] width 6 height 6
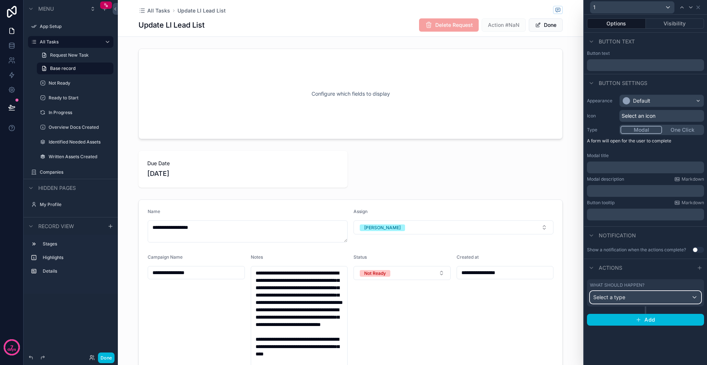
click at [654, 297] on div "Select a type" at bounding box center [646, 298] width 111 height 12
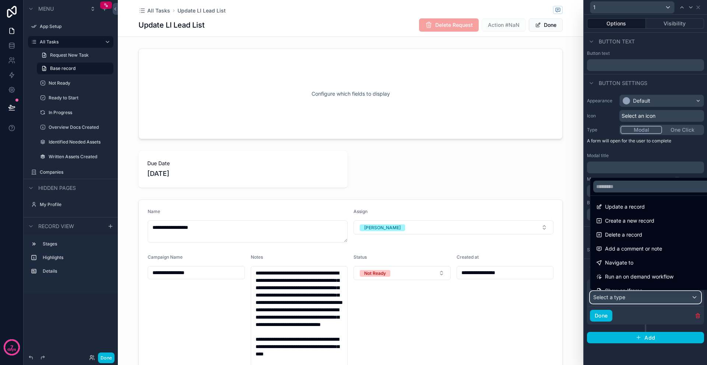
scroll to position [0, 0]
click at [700, 11] on div at bounding box center [645, 182] width 123 height 365
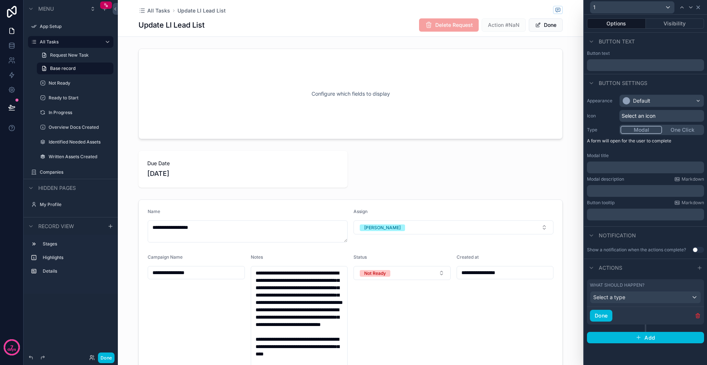
click at [699, 10] on icon at bounding box center [699, 7] width 6 height 6
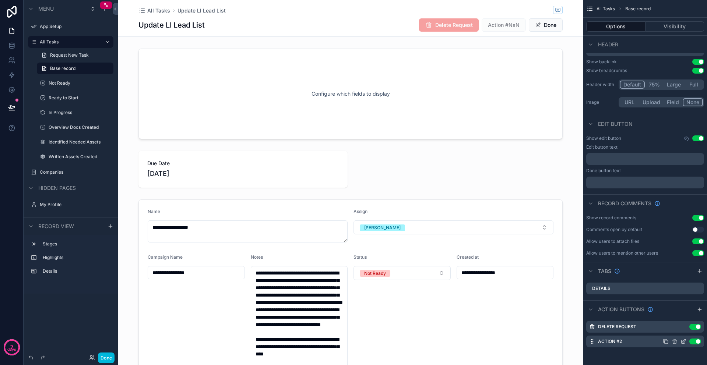
click at [675, 342] on icon "scrollable content" at bounding box center [675, 342] width 0 height 1
click at [687, 331] on icon at bounding box center [687, 330] width 6 height 6
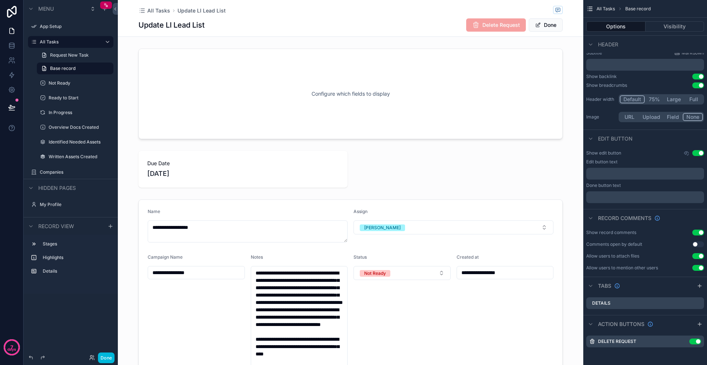
click at [182, 144] on div "**********" at bounding box center [351, 276] width 466 height 461
click at [155, 10] on span "All Tasks" at bounding box center [158, 10] width 23 height 7
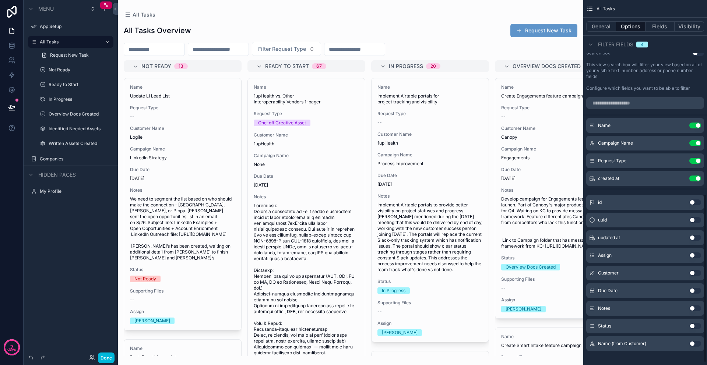
scroll to position [422, 0]
click at [693, 270] on button "Use setting" at bounding box center [696, 272] width 12 height 6
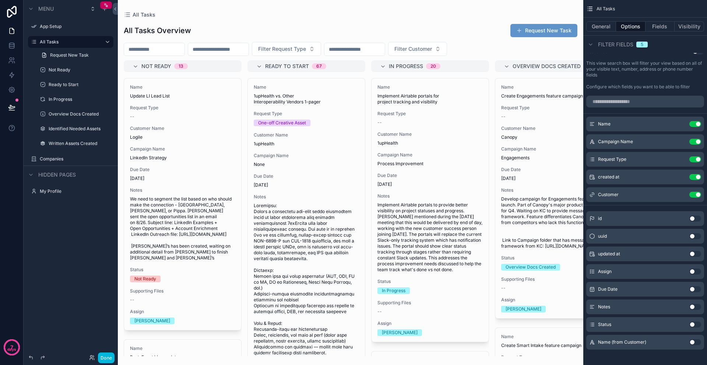
click at [470, 32] on div "All Tasks Overview Request New Task" at bounding box center [351, 31] width 454 height 14
click at [101, 357] on button "Done" at bounding box center [106, 358] width 17 height 11
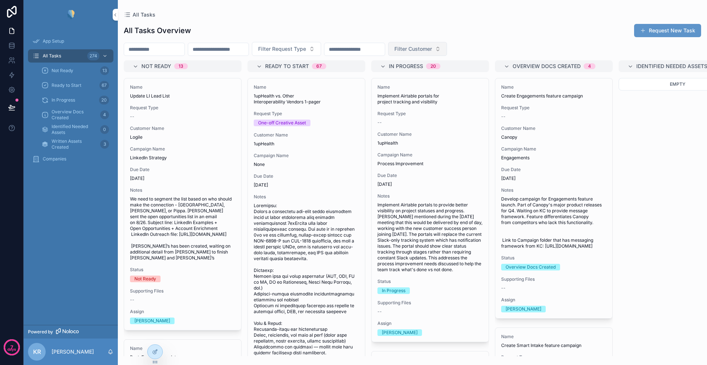
click at [432, 51] on span "Filter Customer" at bounding box center [414, 48] width 38 height 7
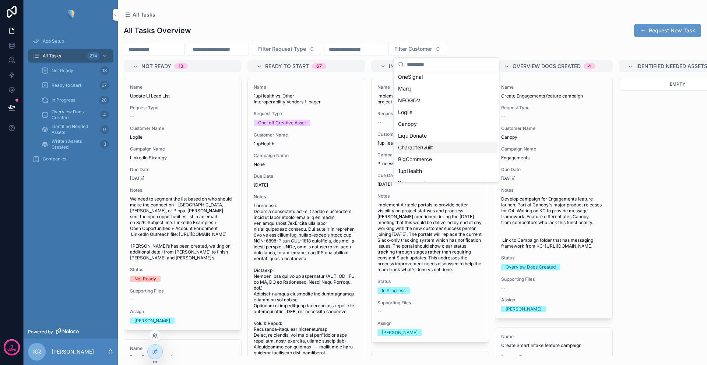
scroll to position [0, 0]
click at [156, 336] on icon at bounding box center [156, 335] width 1 height 2
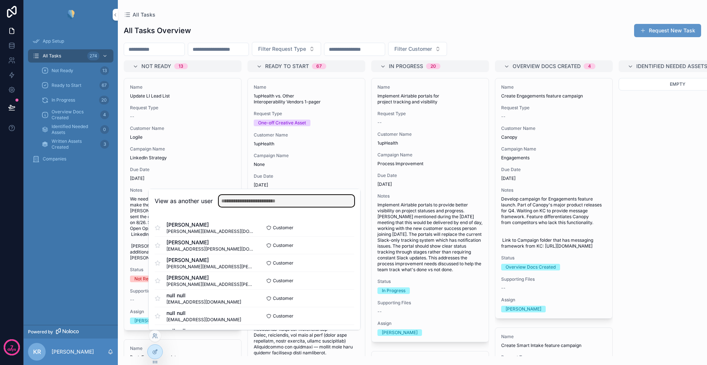
click at [241, 202] on input "text" at bounding box center [287, 201] width 136 height 12
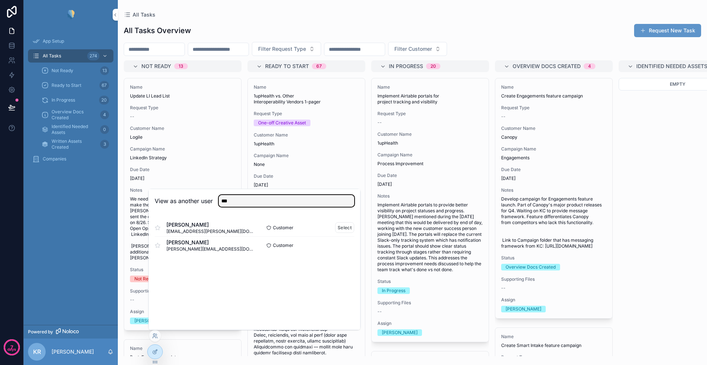
type input "***"
click at [182, 229] on span "[EMAIL_ADDRESS][PERSON_NAME][DOMAIN_NAME]" at bounding box center [211, 232] width 88 height 6
click at [346, 227] on button "Select" at bounding box center [344, 228] width 19 height 11
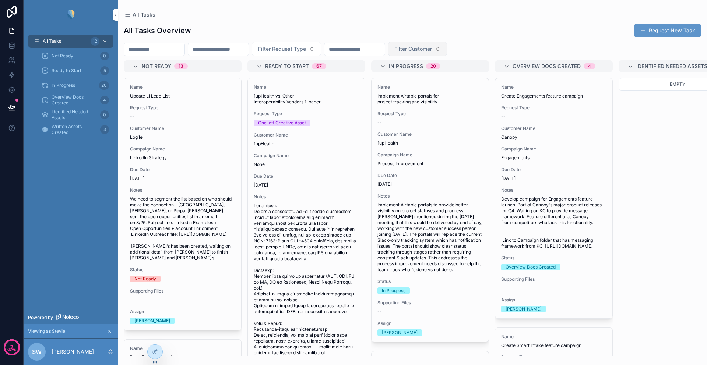
click at [447, 54] on button "Filter Customer" at bounding box center [417, 49] width 59 height 14
click at [109, 332] on icon "scrollable content" at bounding box center [109, 331] width 5 height 5
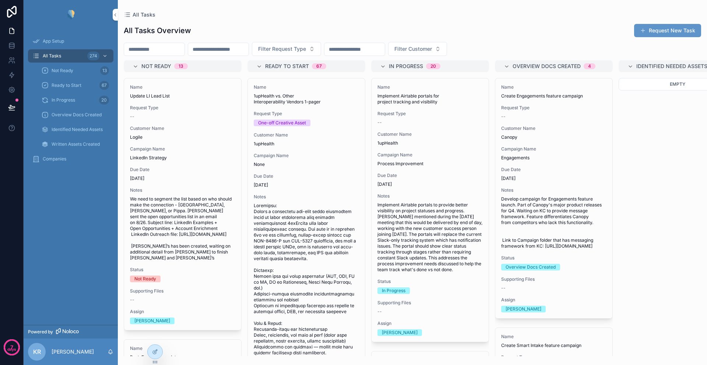
click at [79, 254] on div "App Setup All Tasks 274 Not Ready 13 Ready to Start 67 In Progress 20 Overview …" at bounding box center [71, 177] width 94 height 296
click at [57, 41] on span "App Setup" at bounding box center [53, 41] width 21 height 6
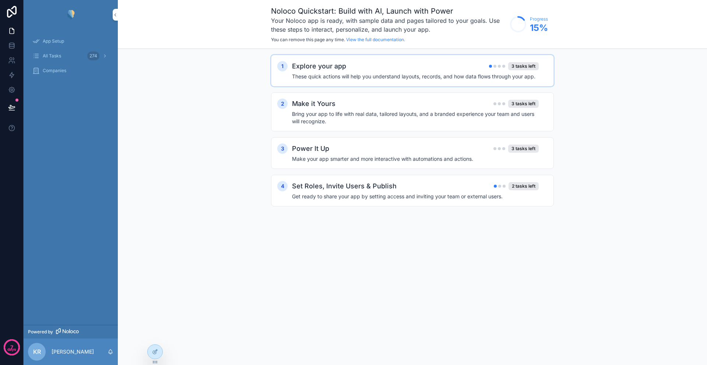
click at [456, 66] on div "Explore your app 3 tasks left" at bounding box center [415, 66] width 247 height 10
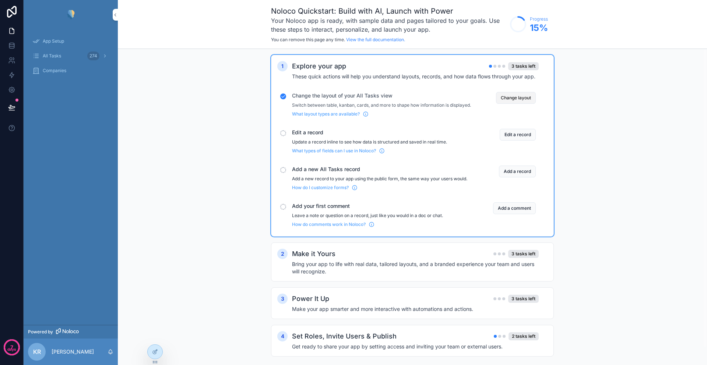
click at [517, 99] on button "Change layout" at bounding box center [516, 98] width 40 height 12
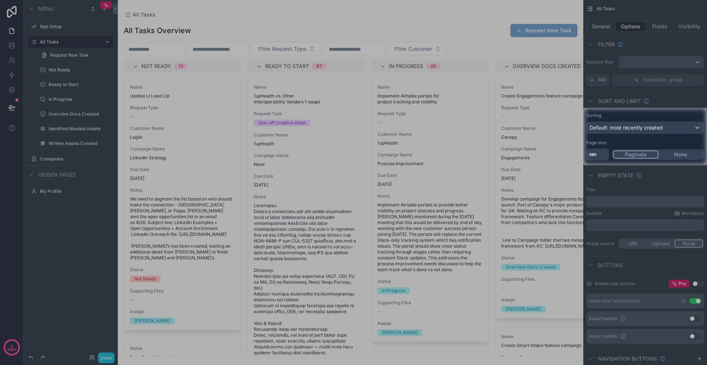
drag, startPoint x: 437, startPoint y: 47, endPoint x: 539, endPoint y: 49, distance: 102.1
click at [539, 49] on body "7 days Menu App Setup All Tasks Request New Task Not Ready Ready to Start In Pr…" at bounding box center [353, 182] width 707 height 365
click at [539, 49] on div at bounding box center [353, 54] width 707 height 108
click at [665, 120] on div "Sorting Default: most recently created" at bounding box center [646, 123] width 118 height 21
click at [692, 99] on div at bounding box center [353, 54] width 707 height 108
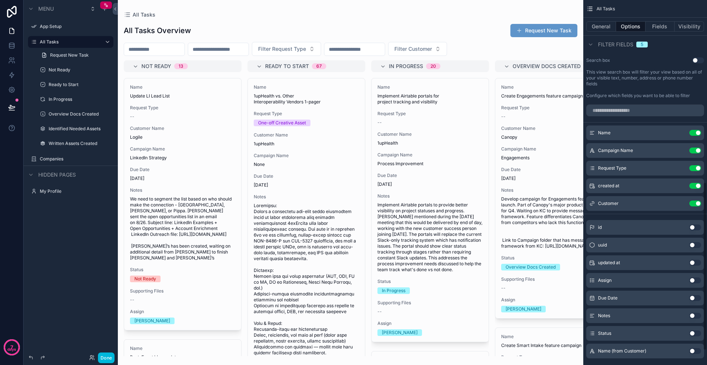
scroll to position [427, 0]
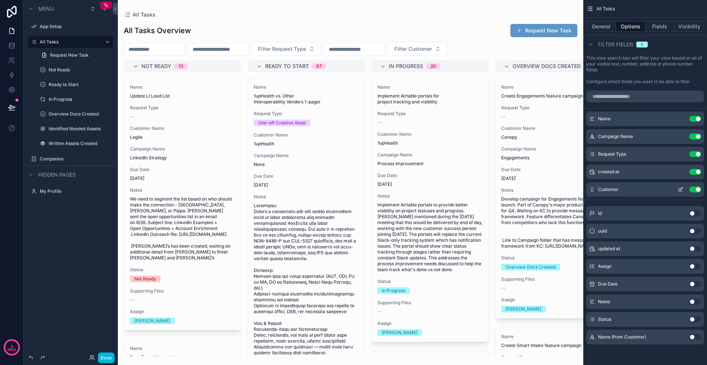
click at [681, 189] on icon "scrollable content" at bounding box center [681, 189] width 3 height 3
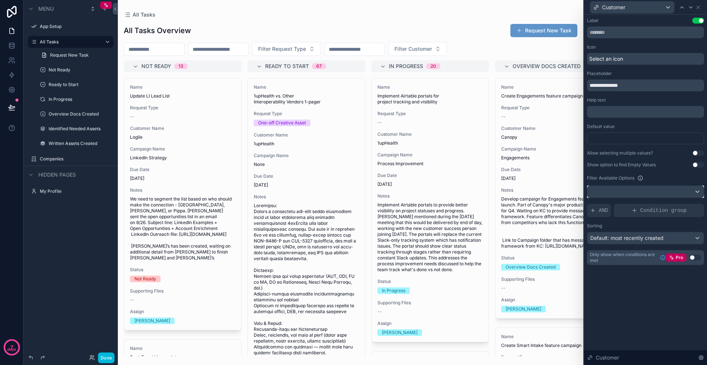
click at [630, 194] on div at bounding box center [646, 192] width 116 height 12
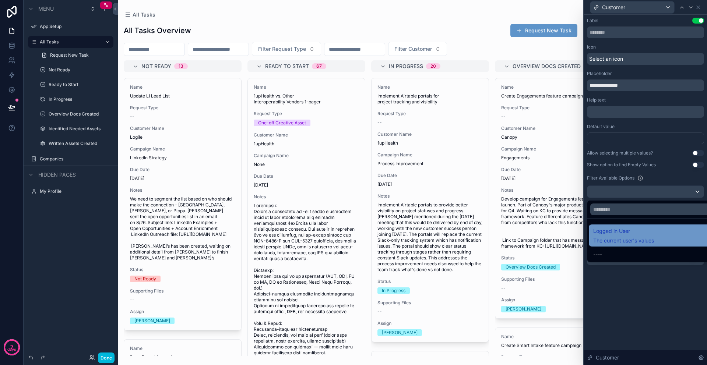
click at [625, 231] on span "Logged in User" at bounding box center [623, 231] width 61 height 9
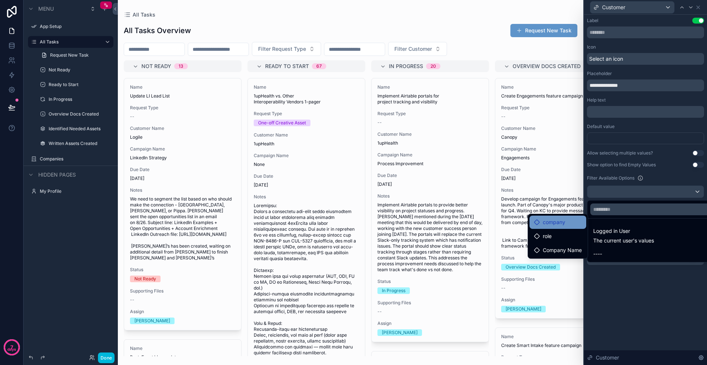
click at [571, 223] on div "company" at bounding box center [558, 222] width 48 height 9
click at [563, 223] on span "company" at bounding box center [554, 222] width 22 height 9
click at [557, 250] on span "Company Name" at bounding box center [562, 250] width 39 height 9
click at [558, 223] on span "company" at bounding box center [554, 222] width 22 height 9
click at [535, 222] on icon at bounding box center [537, 223] width 6 height 6
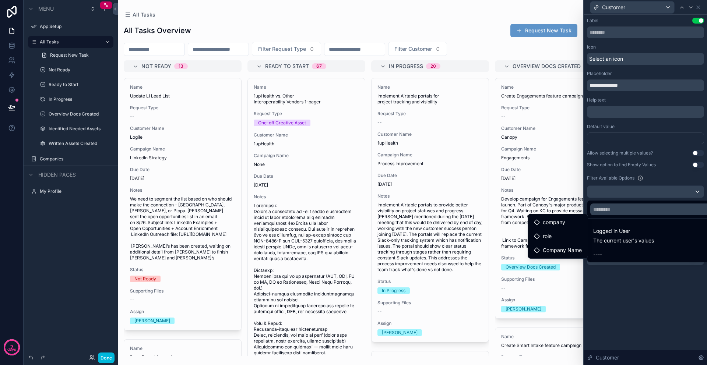
click at [633, 287] on div at bounding box center [645, 182] width 123 height 365
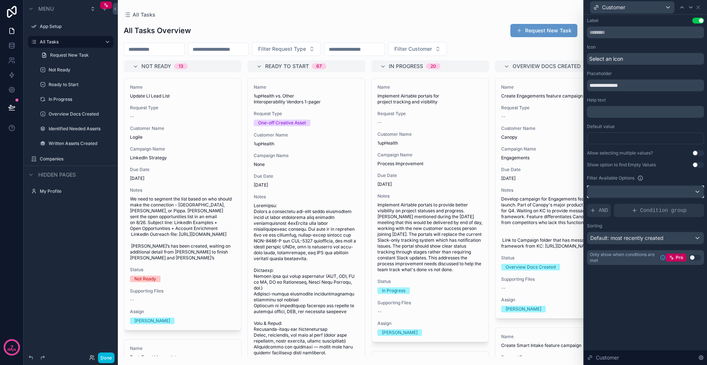
click at [639, 195] on div at bounding box center [646, 192] width 116 height 12
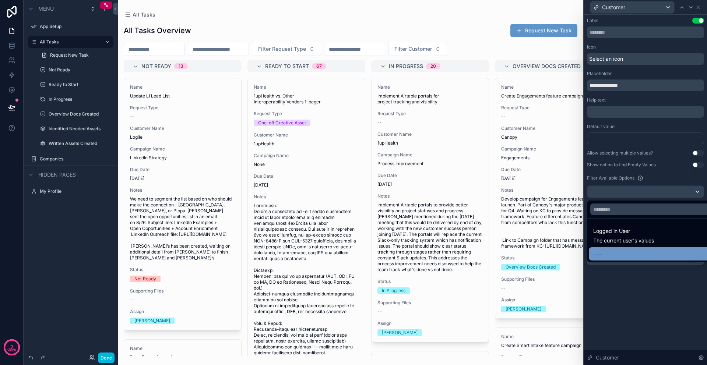
click at [600, 256] on span "----" at bounding box center [597, 254] width 9 height 9
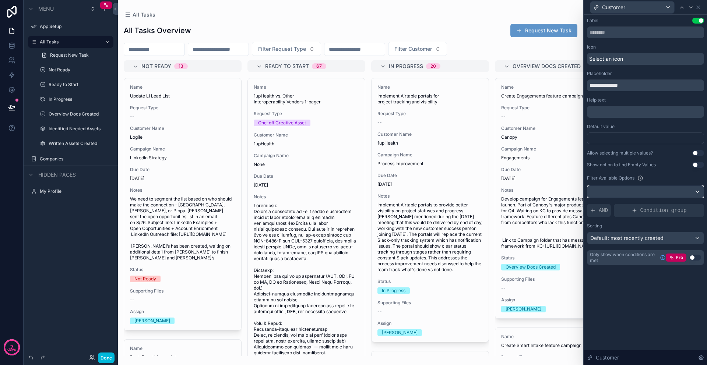
click at [611, 192] on div at bounding box center [646, 192] width 116 height 12
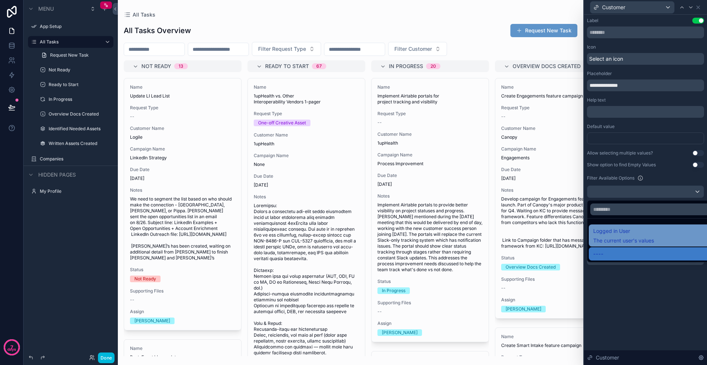
click at [608, 237] on div "Logged in User The current user's values" at bounding box center [623, 236] width 61 height 18
click at [609, 231] on span "Logged in User" at bounding box center [623, 231] width 61 height 9
click at [614, 234] on span "Logged in User" at bounding box center [623, 231] width 61 height 9
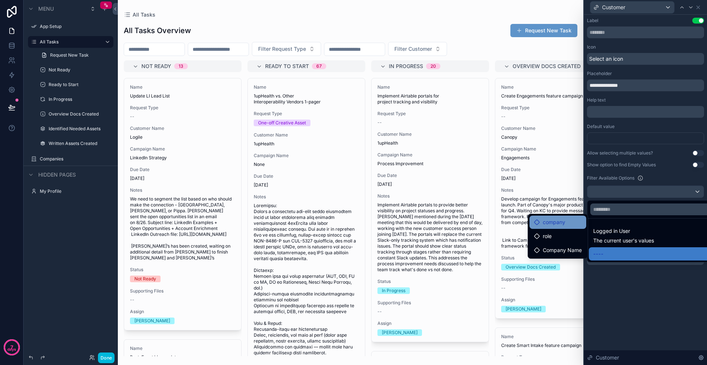
click at [556, 223] on span "company" at bounding box center [554, 222] width 22 height 9
click at [549, 237] on span "role" at bounding box center [547, 236] width 9 height 9
click at [554, 252] on span "Company Name" at bounding box center [562, 250] width 39 height 9
click at [558, 251] on span "Company Name" at bounding box center [562, 250] width 39 height 9
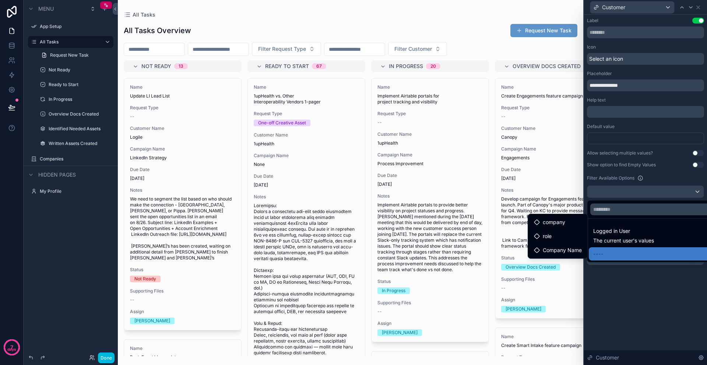
click at [664, 180] on div at bounding box center [645, 182] width 123 height 365
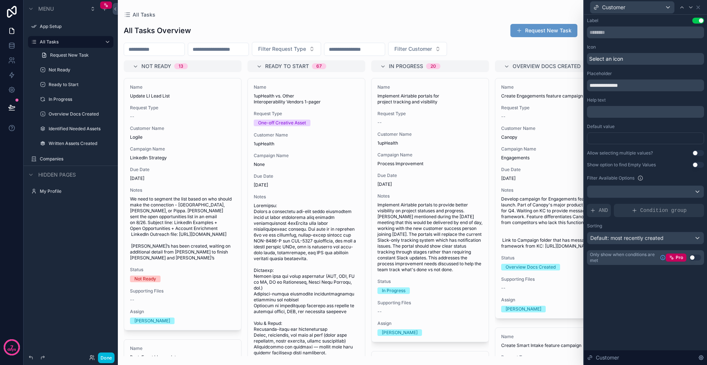
click at [699, 22] on button "Use setting" at bounding box center [699, 21] width 12 height 6
click at [699, 9] on icon at bounding box center [699, 7] width 6 height 6
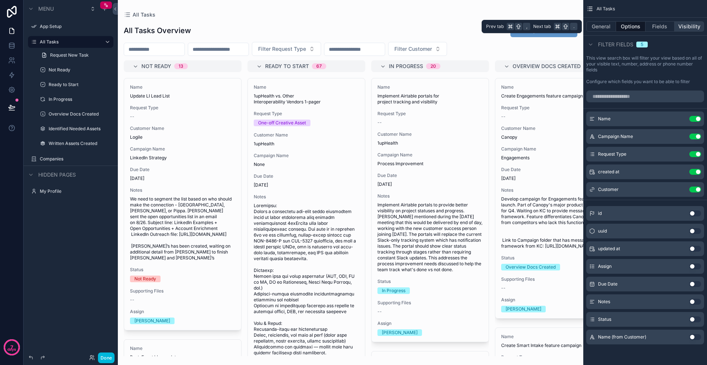
click at [691, 25] on button "Visibility" at bounding box center [689, 26] width 29 height 10
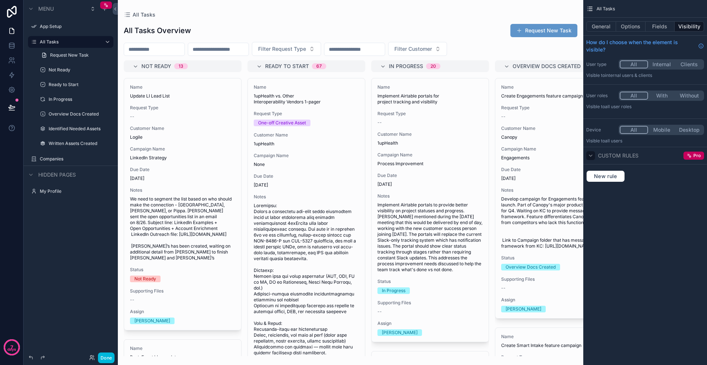
click at [593, 155] on icon "scrollable content" at bounding box center [591, 156] width 6 height 6
click at [607, 178] on span "New rule" at bounding box center [605, 176] width 29 height 7
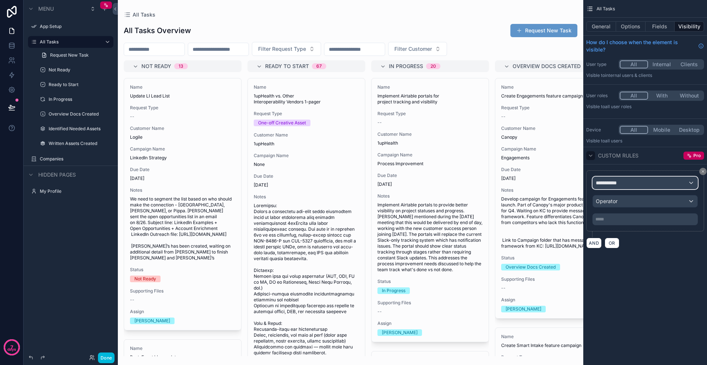
click at [621, 184] on span "**********" at bounding box center [609, 182] width 27 height 7
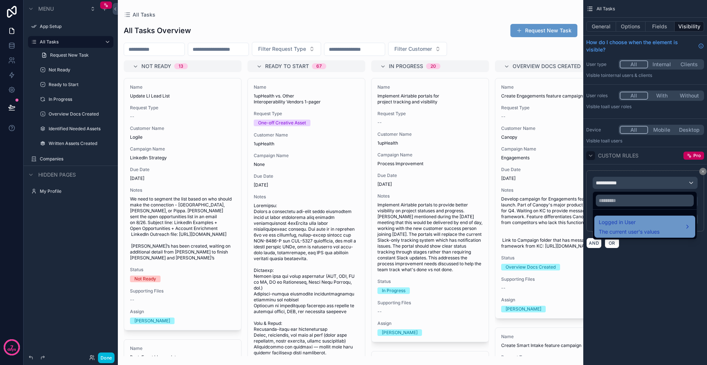
click at [621, 225] on span "Logged in User" at bounding box center [629, 222] width 61 height 9
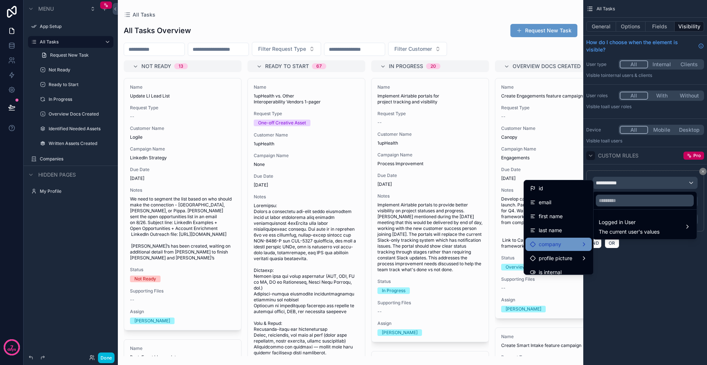
click at [550, 244] on span "company" at bounding box center [550, 244] width 22 height 9
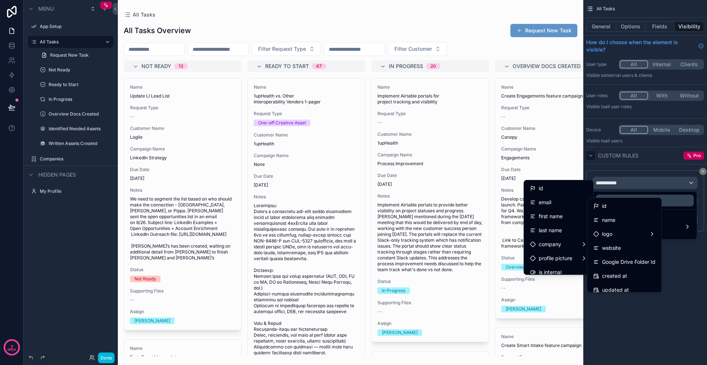
click at [638, 168] on div "scrollable content" at bounding box center [353, 182] width 707 height 365
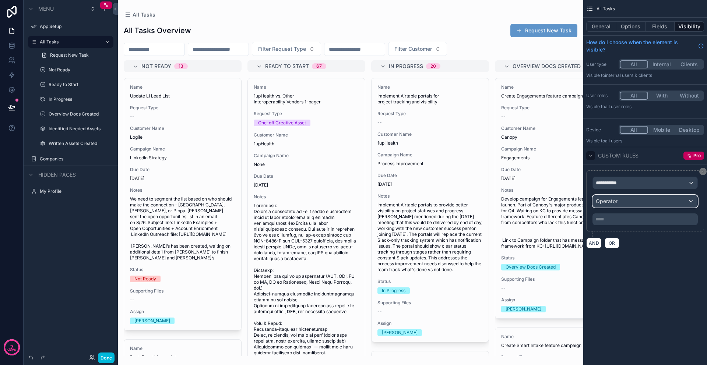
click at [627, 206] on div "Operator" at bounding box center [645, 202] width 105 height 12
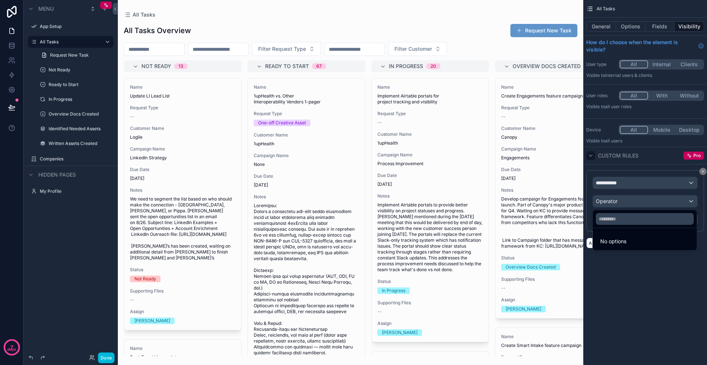
drag, startPoint x: 624, startPoint y: 274, endPoint x: 624, endPoint y: 268, distance: 6.3
click at [624, 274] on div "scrollable content" at bounding box center [353, 182] width 707 height 365
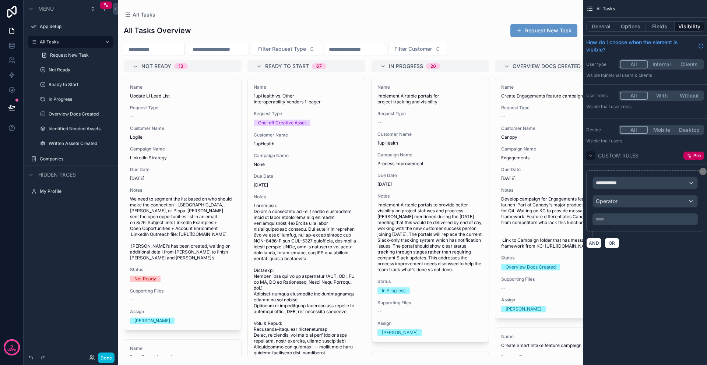
click at [623, 221] on p "***** ﻿" at bounding box center [646, 220] width 101 height 6
click at [618, 263] on div "**********" at bounding box center [646, 133] width 124 height 266
drag, startPoint x: 704, startPoint y: 172, endPoint x: 689, endPoint y: 172, distance: 15.1
click at [704, 172] on icon "scrollable content" at bounding box center [703, 172] width 2 height 2
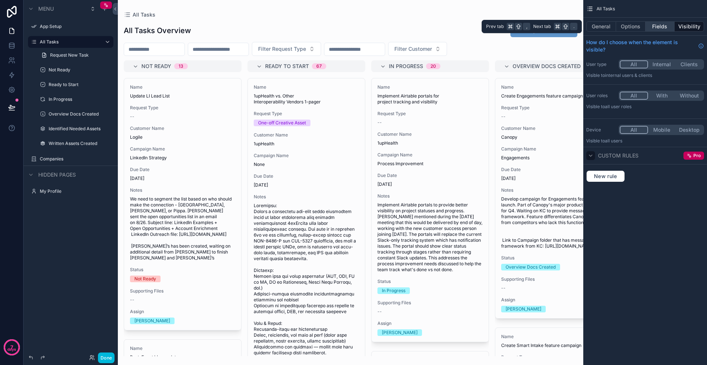
click at [661, 27] on button "Fields" at bounding box center [660, 26] width 29 height 10
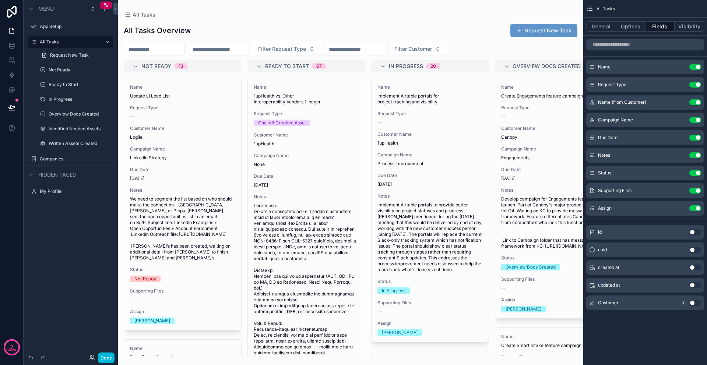
click at [60, 297] on div "Menu App Setup All Tasks Request New Task Not Ready Ready to Start In Progress …" at bounding box center [71, 178] width 94 height 357
click at [107, 360] on button "Done" at bounding box center [106, 358] width 17 height 11
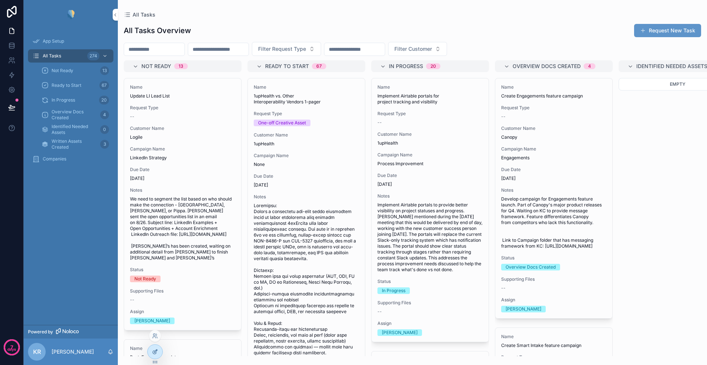
click at [154, 349] on icon at bounding box center [155, 352] width 6 height 6
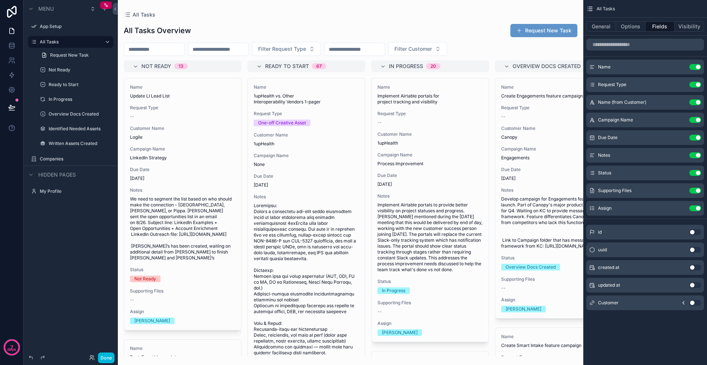
click at [85, 286] on div "Menu App Setup All Tasks Request New Task Not Ready Ready to Start In Progress …" at bounding box center [71, 178] width 94 height 357
click at [102, 356] on button "Done" at bounding box center [106, 358] width 17 height 11
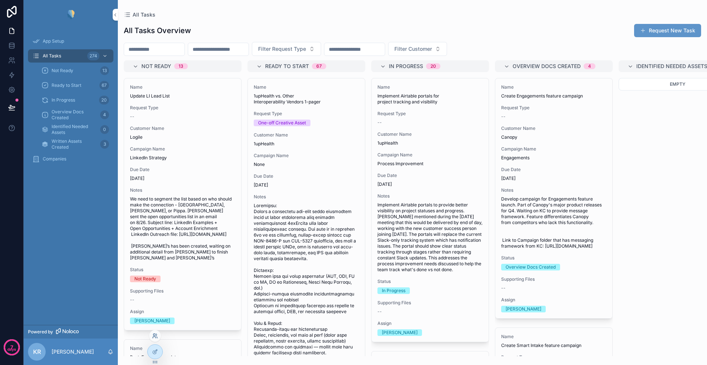
click at [155, 337] on icon at bounding box center [154, 337] width 3 height 1
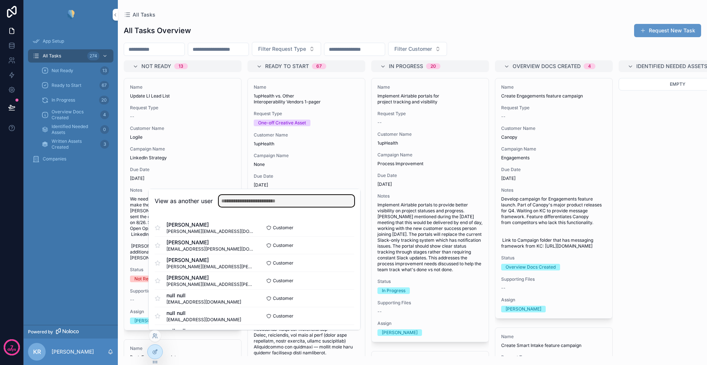
click at [236, 201] on input "text" at bounding box center [287, 201] width 136 height 12
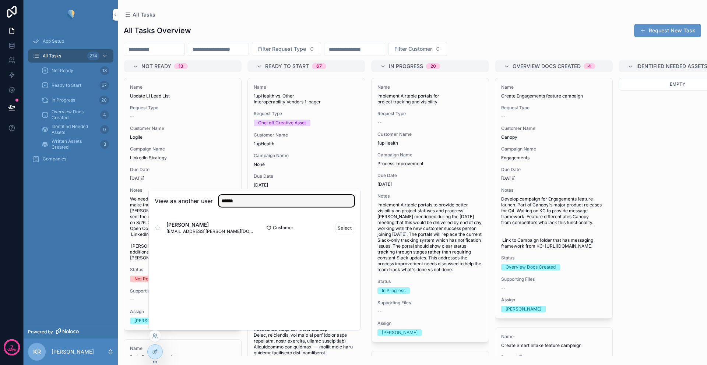
type input "******"
click at [216, 231] on span "[EMAIL_ADDRESS][PERSON_NAME][DOMAIN_NAME]" at bounding box center [211, 232] width 88 height 6
click at [338, 227] on button "Select" at bounding box center [344, 228] width 19 height 11
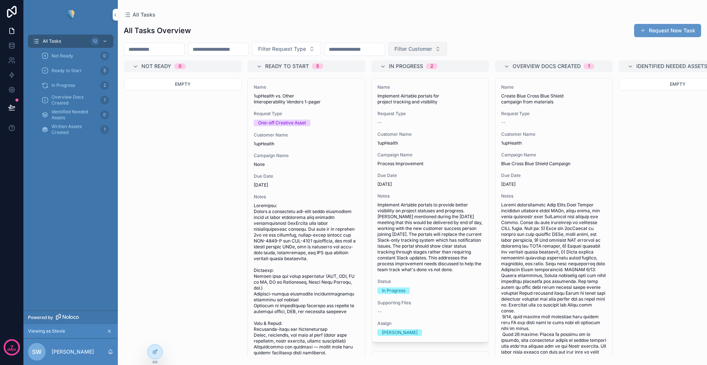
click at [432, 48] on span "Filter Customer" at bounding box center [414, 48] width 38 height 7
click at [490, 39] on div "All Tasks Overview Request New Task Filter Request Type Filter Customer Not Rea…" at bounding box center [412, 187] width 589 height 339
click at [154, 351] on icon at bounding box center [154, 352] width 3 height 3
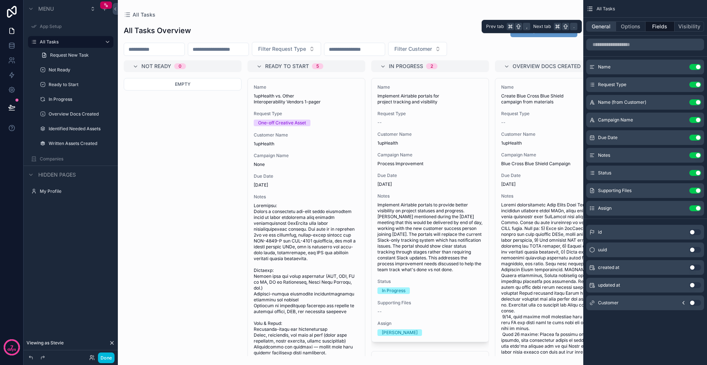
click at [603, 28] on button "General" at bounding box center [602, 26] width 30 height 10
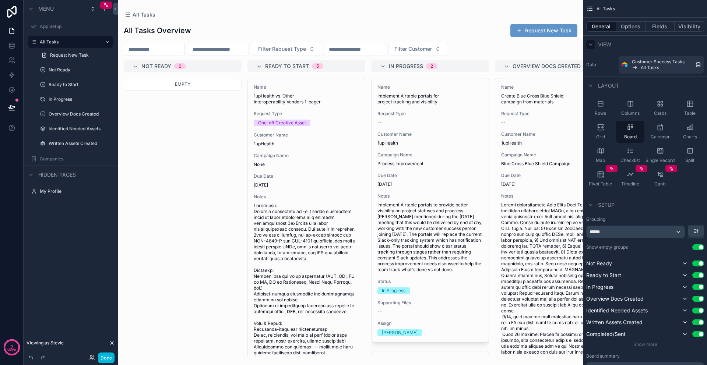
click at [592, 43] on icon "scrollable content" at bounding box center [591, 45] width 6 height 6
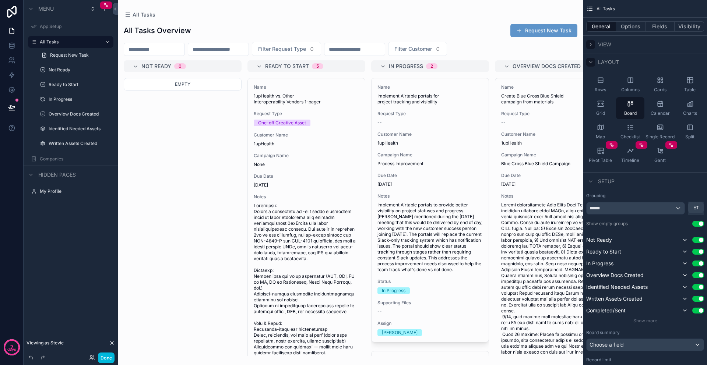
click at [591, 60] on icon "scrollable content" at bounding box center [591, 62] width 6 height 6
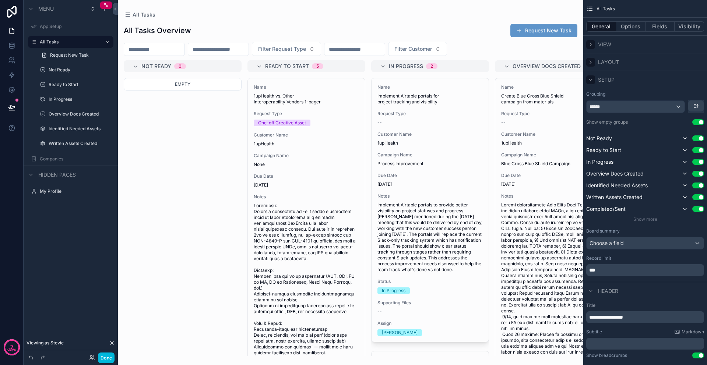
click at [591, 81] on icon "scrollable content" at bounding box center [591, 80] width 6 height 6
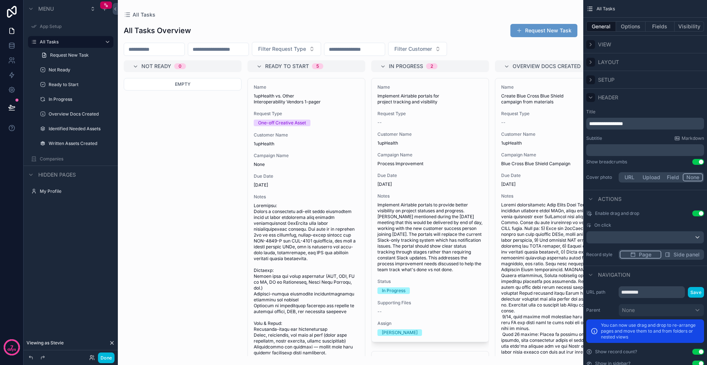
click at [591, 97] on icon "scrollable content" at bounding box center [591, 98] width 6 height 6
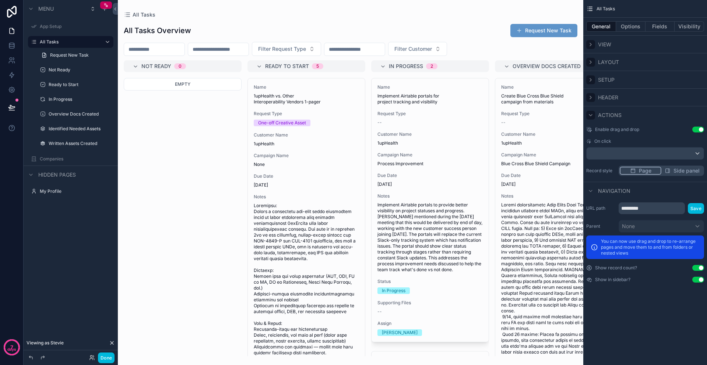
click at [592, 115] on icon "scrollable content" at bounding box center [590, 115] width 3 height 1
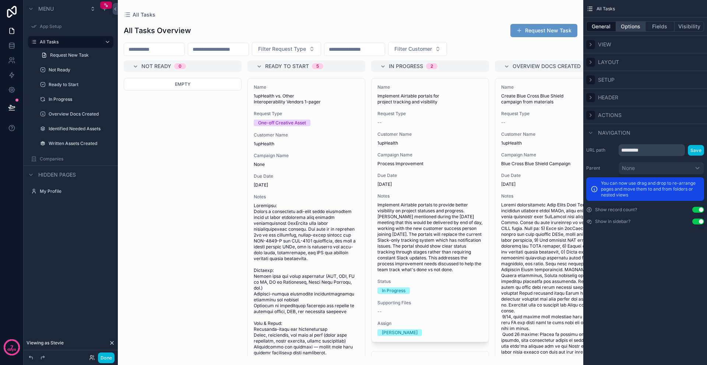
click at [634, 27] on button "Options" at bounding box center [630, 26] width 29 height 10
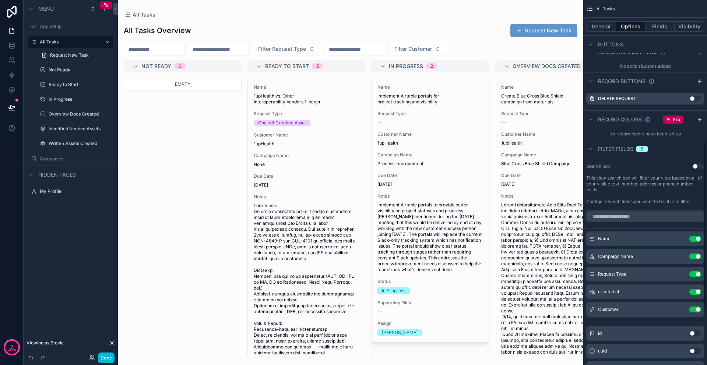
scroll to position [337, 0]
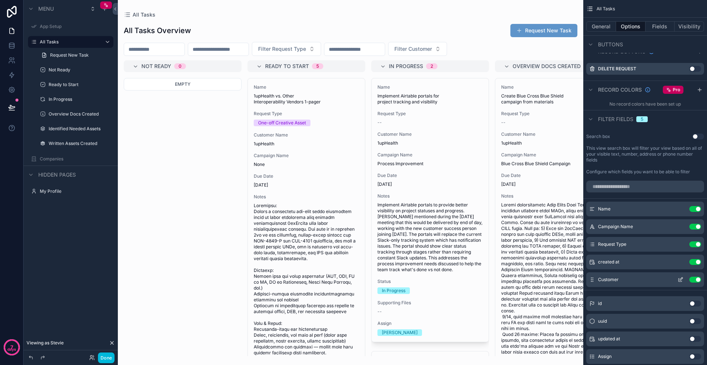
click at [699, 281] on button "Use setting" at bounding box center [696, 280] width 12 height 6
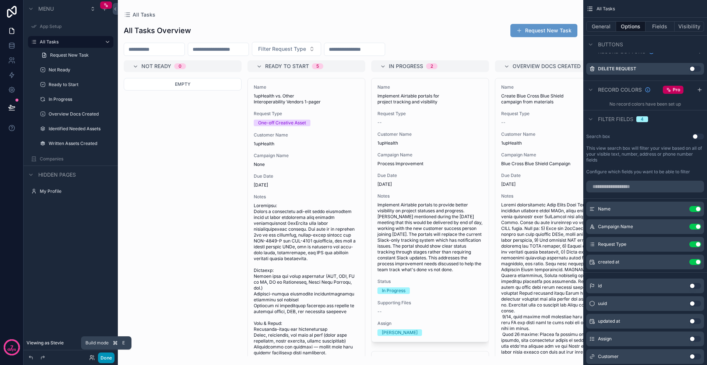
click at [110, 358] on button "Done" at bounding box center [106, 358] width 17 height 11
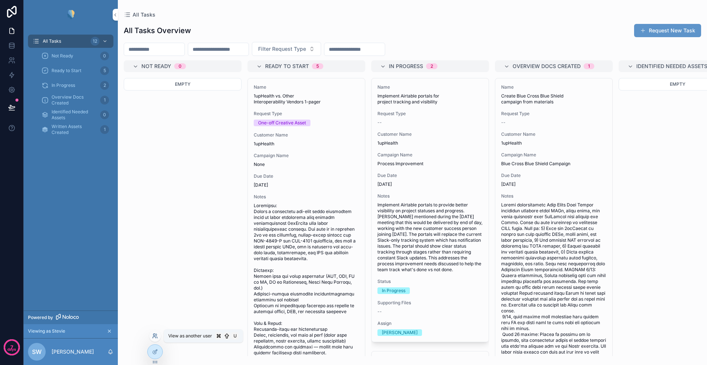
click at [154, 337] on icon at bounding box center [155, 336] width 6 height 6
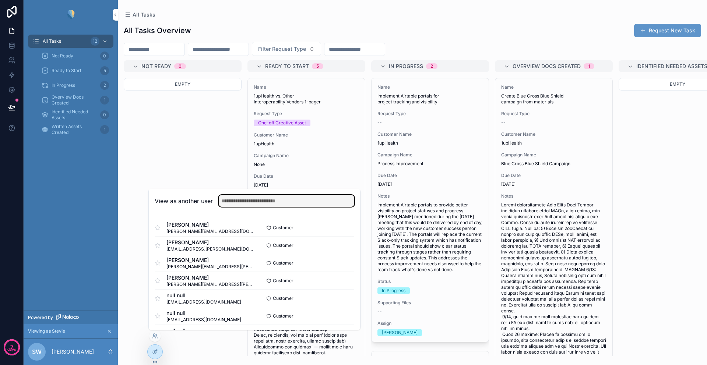
click at [234, 203] on input "text" at bounding box center [287, 201] width 136 height 12
type input "*"
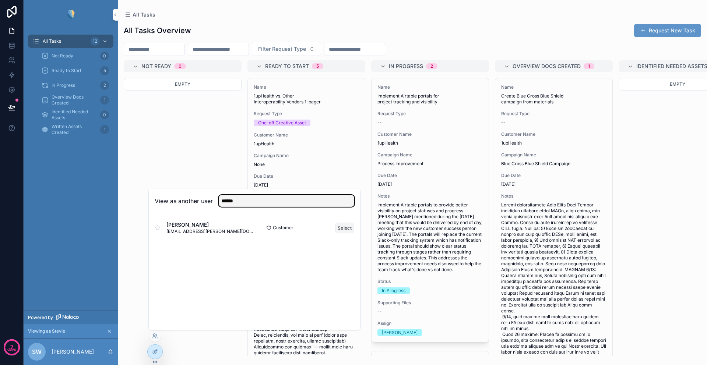
type input "******"
click at [344, 229] on button "Select" at bounding box center [344, 228] width 19 height 11
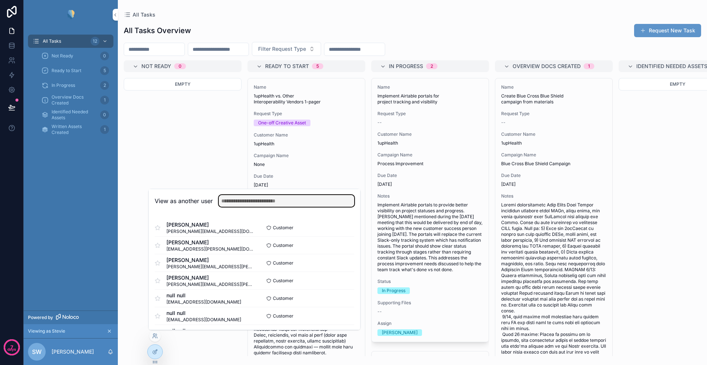
click at [240, 202] on input "text" at bounding box center [287, 201] width 136 height 12
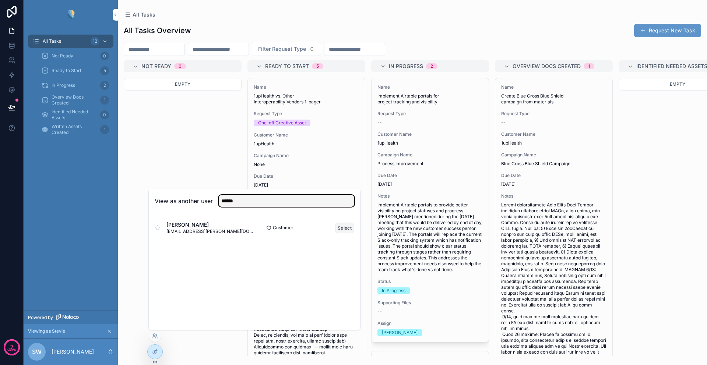
type input "******"
click at [344, 228] on button "Select" at bounding box center [344, 228] width 19 height 11
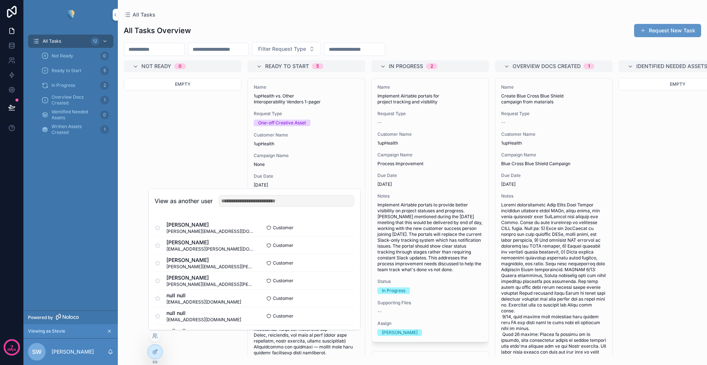
click at [171, 154] on div "Empty" at bounding box center [183, 217] width 118 height 279
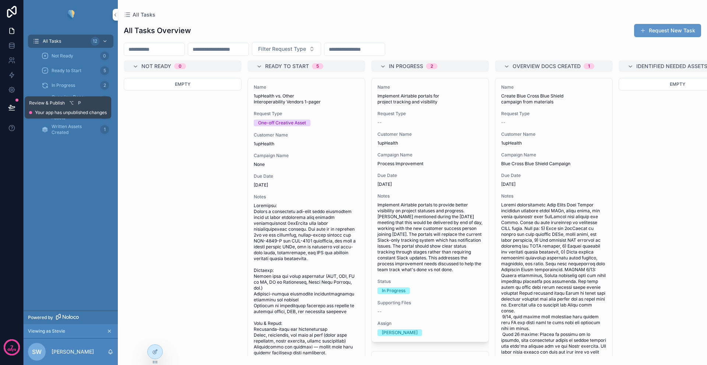
click at [10, 106] on icon at bounding box center [11, 107] width 6 height 4
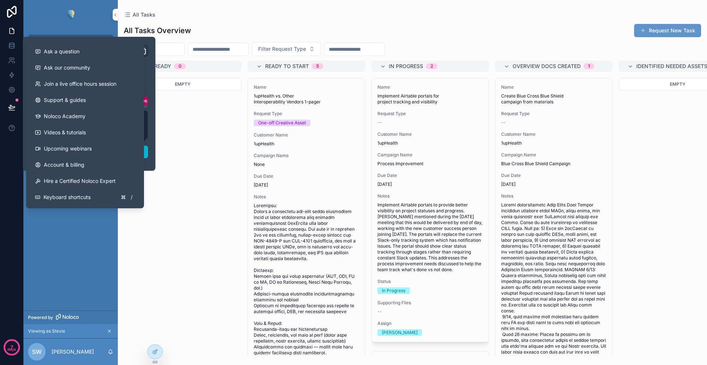
click at [53, 255] on div "All Tasks 12 Not Ready 0 Ready to Start 5 In Progress 2 Overview Docs Created 1…" at bounding box center [71, 169] width 94 height 281
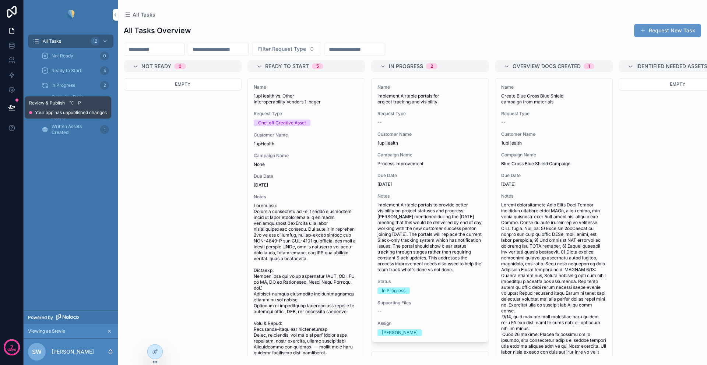
click at [13, 104] on icon at bounding box center [11, 107] width 7 height 7
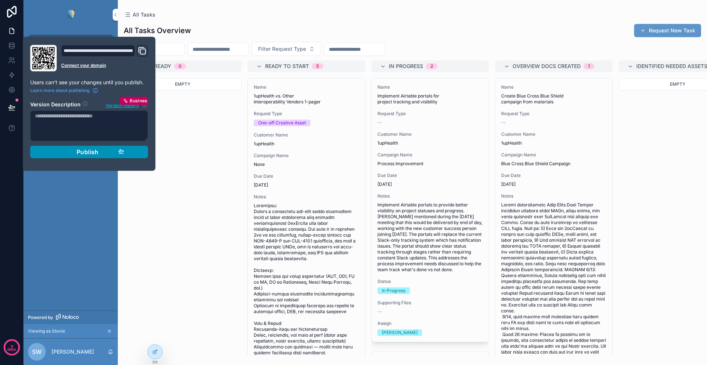
click at [58, 157] on button "Publish" at bounding box center [89, 152] width 118 height 13
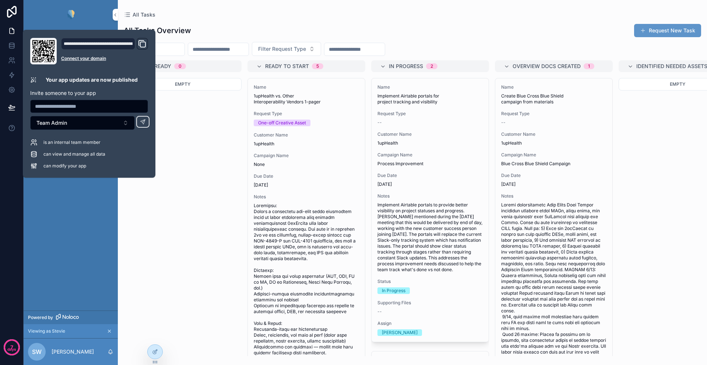
click at [70, 239] on div "All Tasks 12 Not Ready 0 Ready to Start 5 In Progress 2 Overview Docs Created 1…" at bounding box center [71, 169] width 94 height 281
